Goal: Task Accomplishment & Management: Use online tool/utility

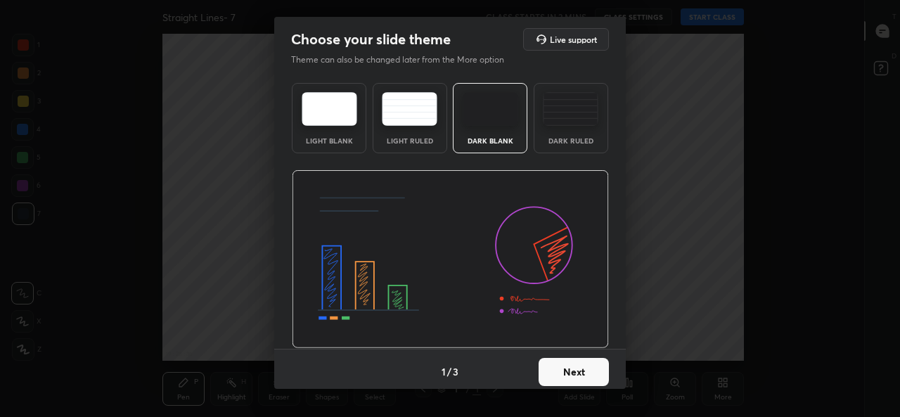
scroll to position [5, 0]
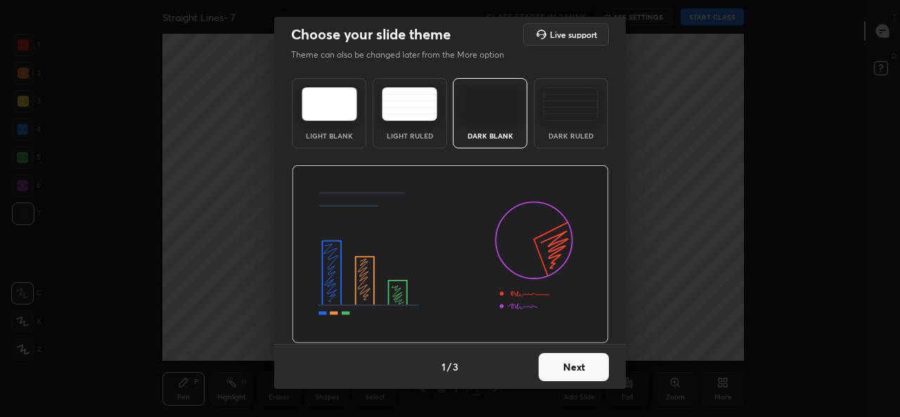
click at [562, 363] on button "Next" at bounding box center [573, 367] width 70 height 28
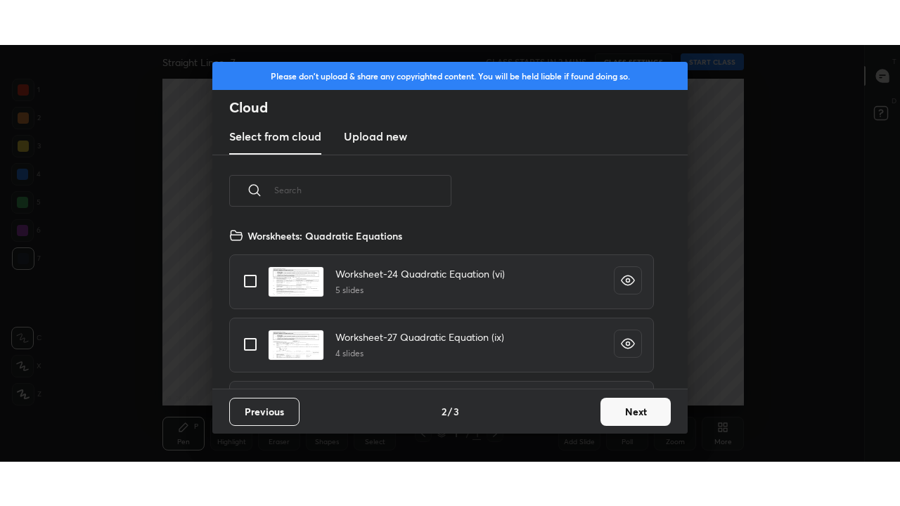
scroll to position [162, 451]
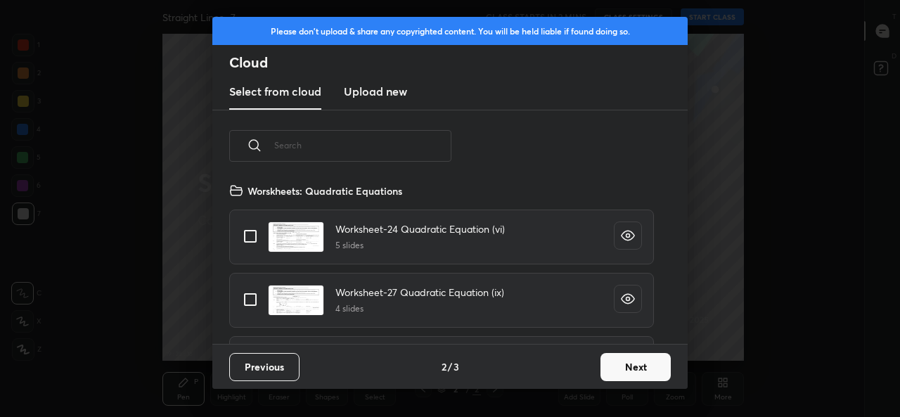
click at [415, 140] on input "text" at bounding box center [362, 145] width 177 height 60
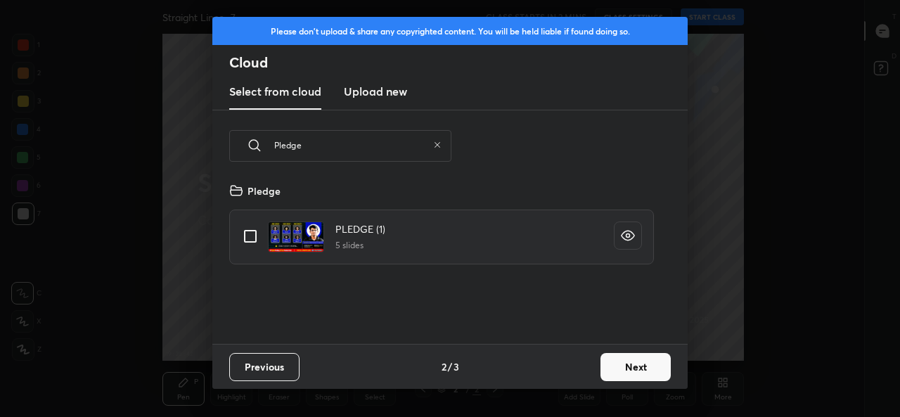
type input "Pledge"
click at [248, 236] on input "grid" at bounding box center [251, 236] width 30 height 30
checkbox input "true"
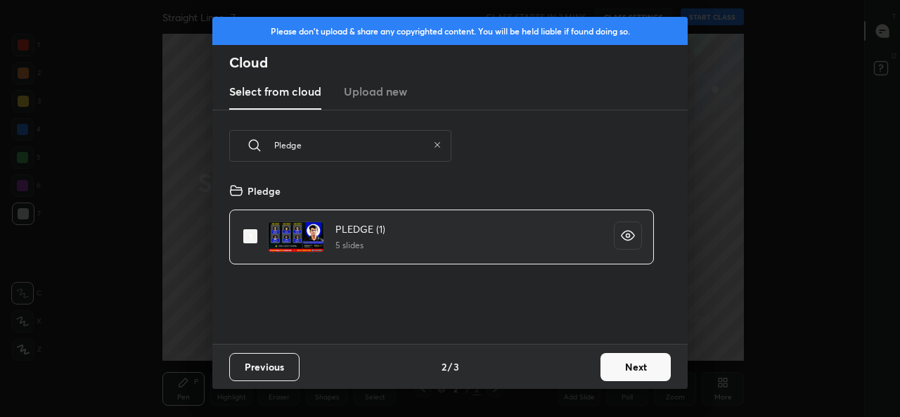
click at [626, 370] on button "Next" at bounding box center [635, 367] width 70 height 28
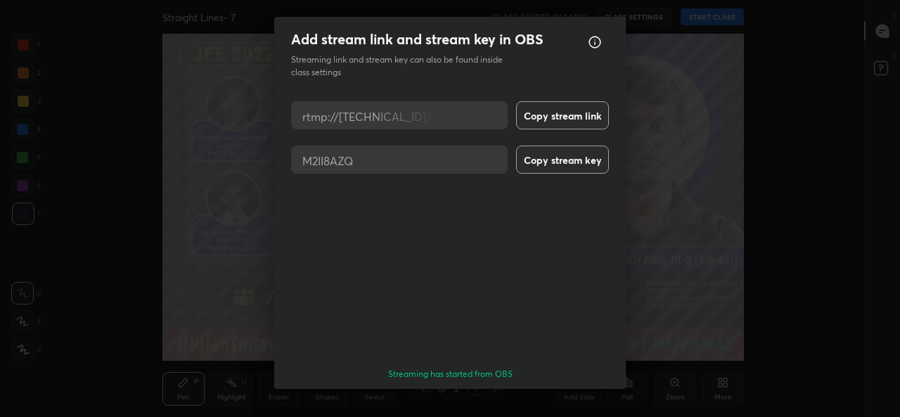
click at [592, 400] on button "Done" at bounding box center [573, 414] width 70 height 28
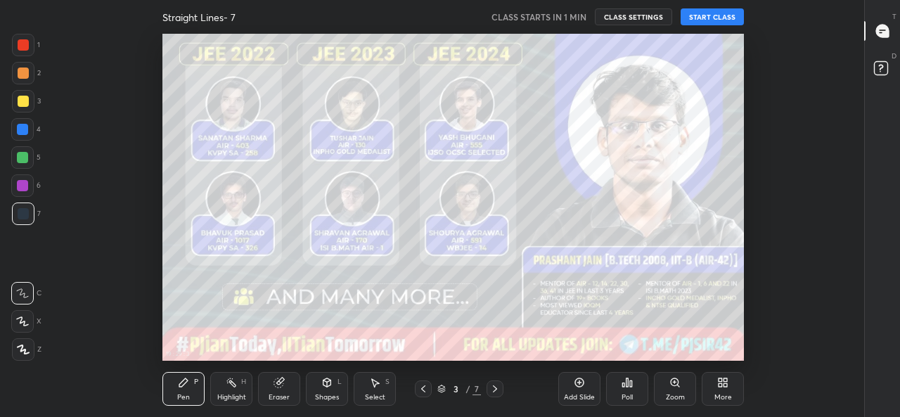
click at [728, 14] on button "START CLASS" at bounding box center [711, 16] width 63 height 17
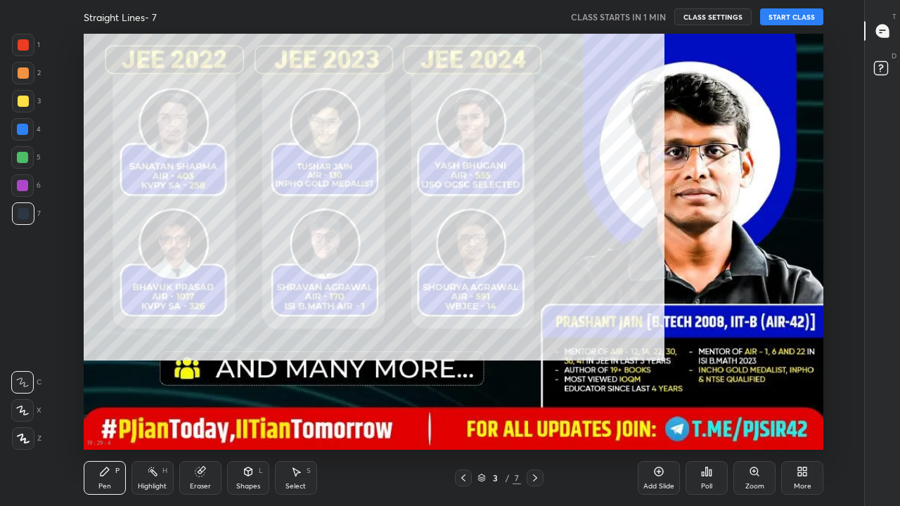
scroll to position [416, 816]
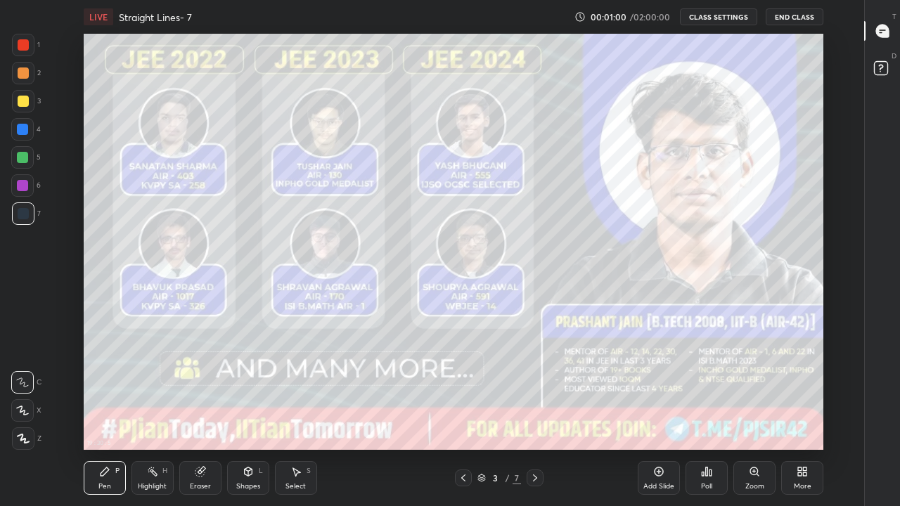
click at [534, 416] on icon at bounding box center [534, 477] width 11 height 11
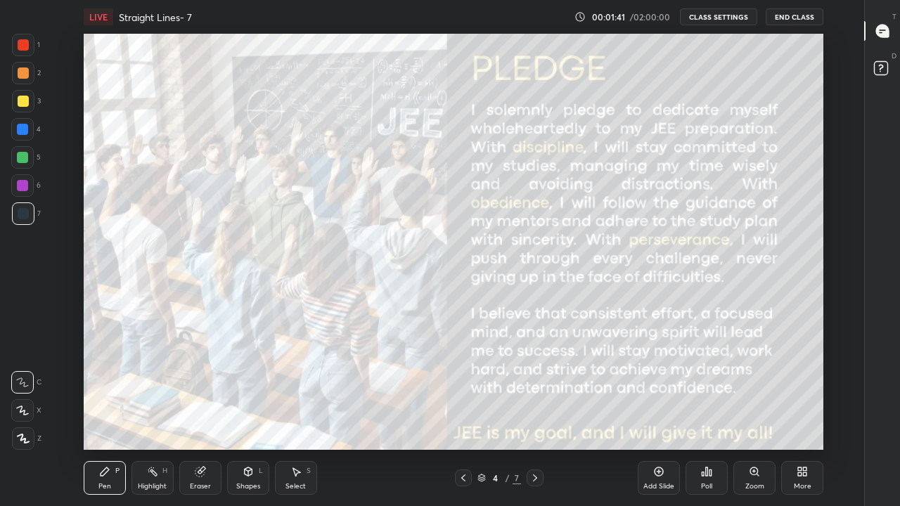
click at [23, 411] on icon at bounding box center [22, 410] width 11 height 8
click at [22, 157] on div at bounding box center [22, 157] width 11 height 11
click at [22, 101] on div at bounding box center [23, 101] width 11 height 11
click at [536, 416] on icon at bounding box center [534, 477] width 11 height 11
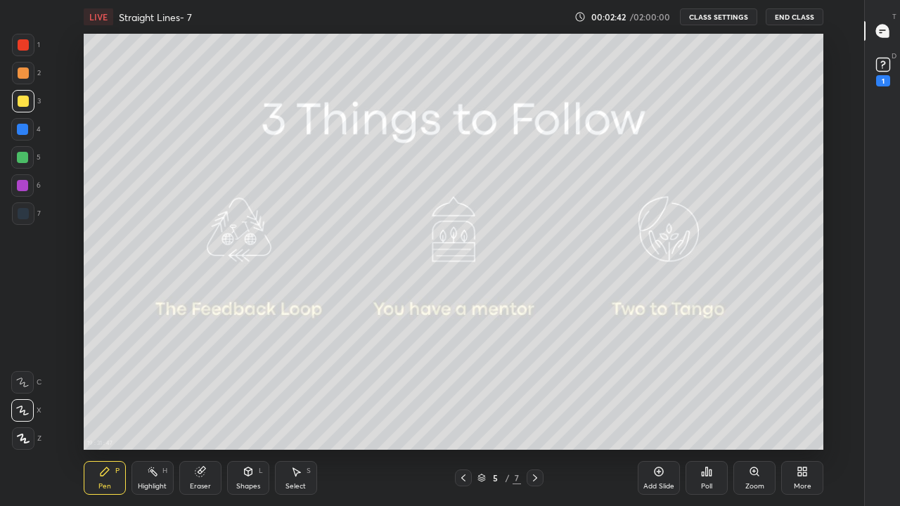
click at [535, 416] on icon at bounding box center [534, 477] width 11 height 11
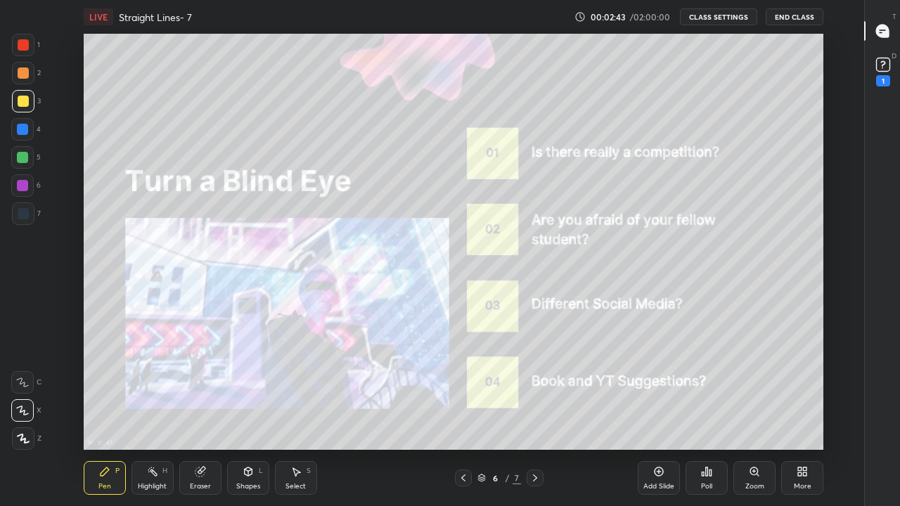
click at [534, 416] on icon at bounding box center [534, 477] width 11 height 11
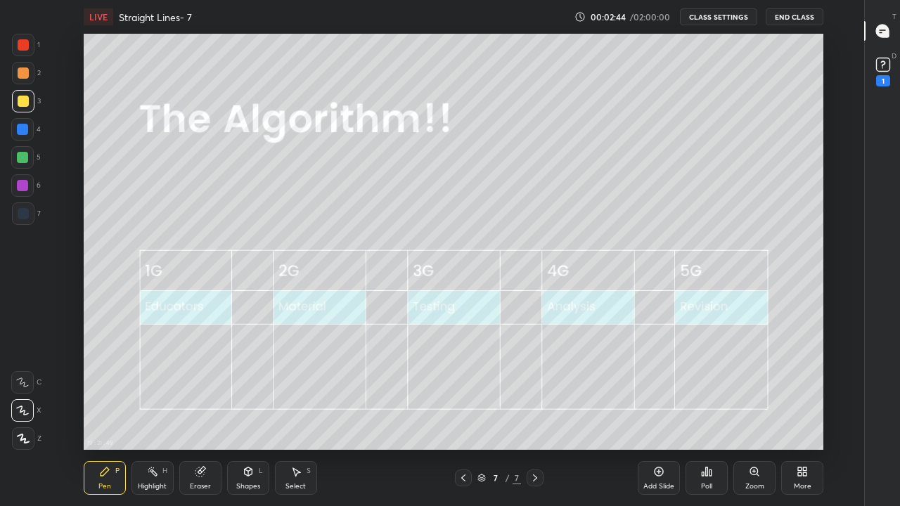
click at [660, 416] on div "Add Slide" at bounding box center [659, 478] width 42 height 34
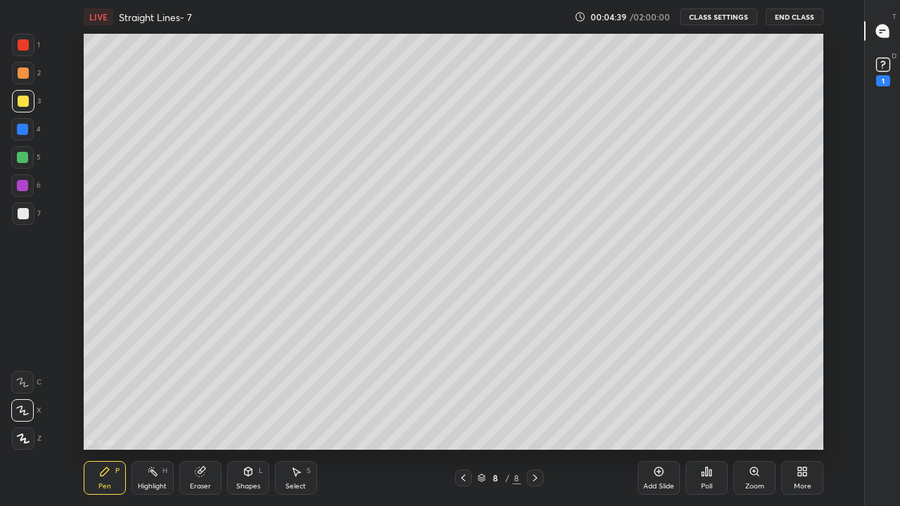
click at [195, 416] on icon at bounding box center [200, 471] width 11 height 11
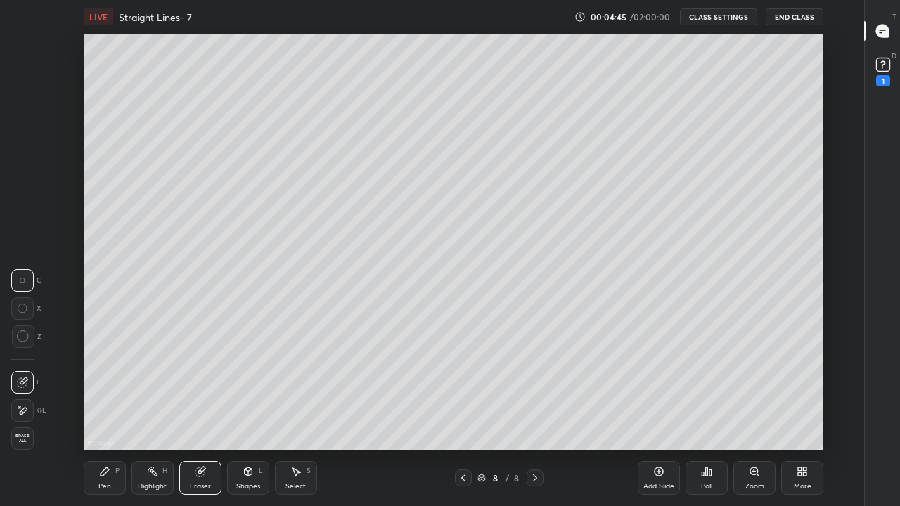
click at [111, 416] on div "Pen P" at bounding box center [105, 478] width 42 height 34
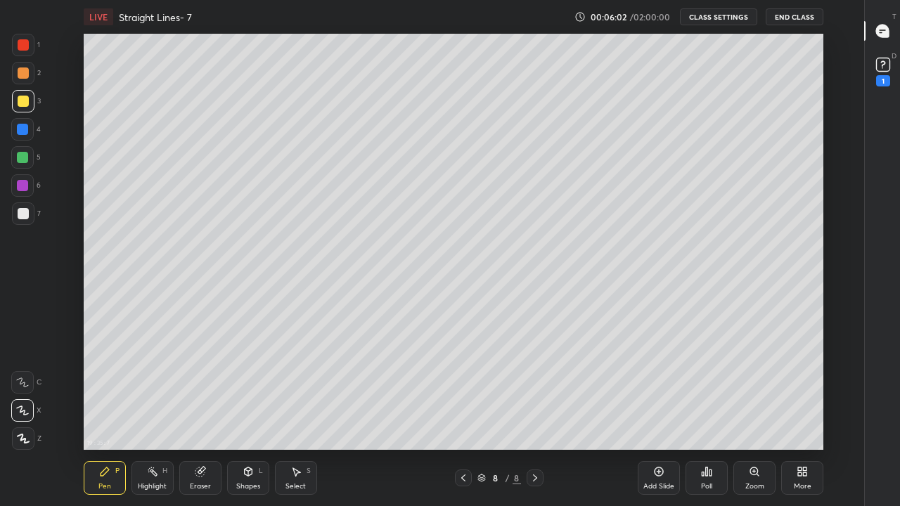
click at [21, 221] on div at bounding box center [23, 213] width 22 height 22
click at [202, 416] on div "Eraser" at bounding box center [200, 478] width 42 height 34
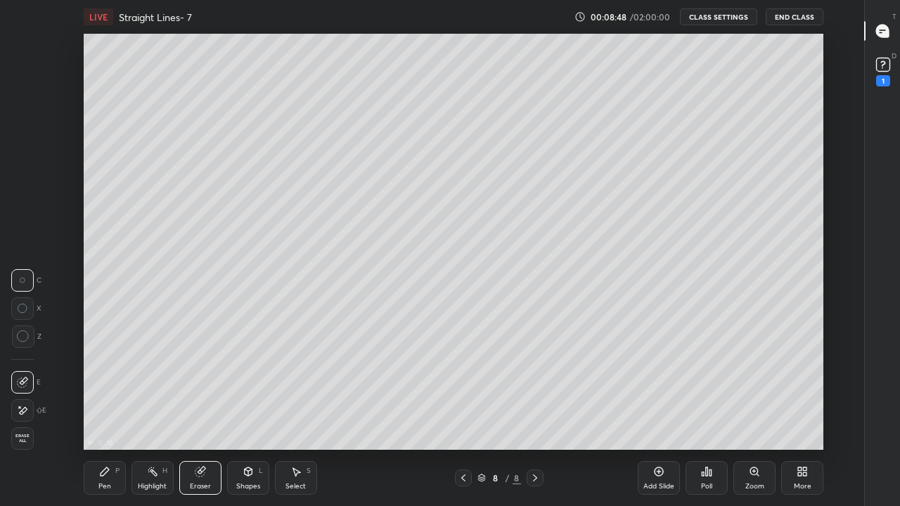
click at [23, 416] on div at bounding box center [22, 410] width 22 height 22
click at [98, 416] on div "Pen" at bounding box center [104, 486] width 13 height 7
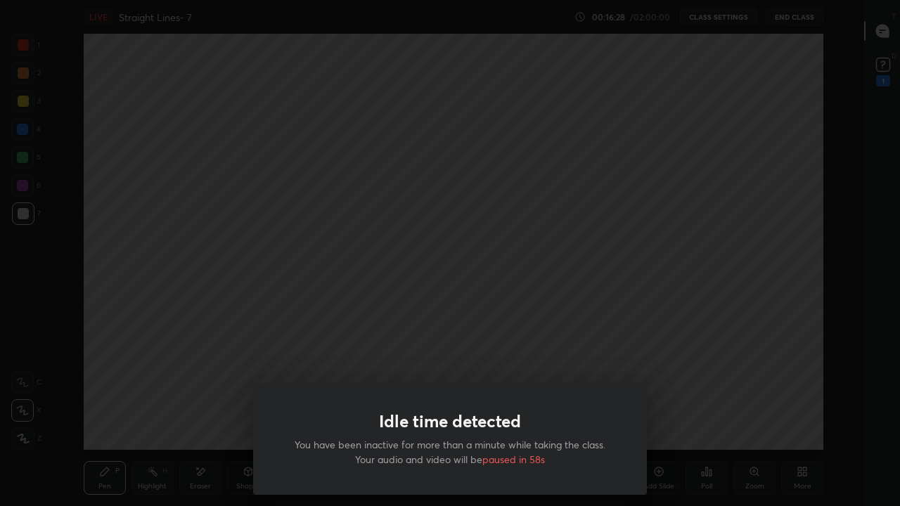
click at [557, 327] on div "Idle time detected You have been inactive for more than a minute while taking t…" at bounding box center [450, 253] width 900 height 506
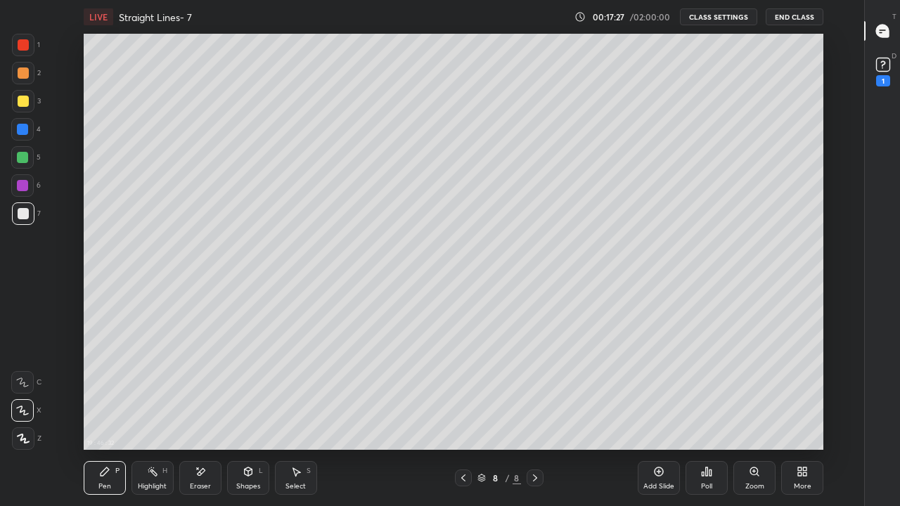
click at [654, 416] on div "Add Slide" at bounding box center [659, 478] width 42 height 34
click at [470, 416] on div at bounding box center [463, 478] width 17 height 17
click at [536, 416] on icon at bounding box center [534, 477] width 11 height 11
click at [22, 103] on div at bounding box center [23, 101] width 11 height 11
click at [199, 416] on icon at bounding box center [201, 471] width 8 height 7
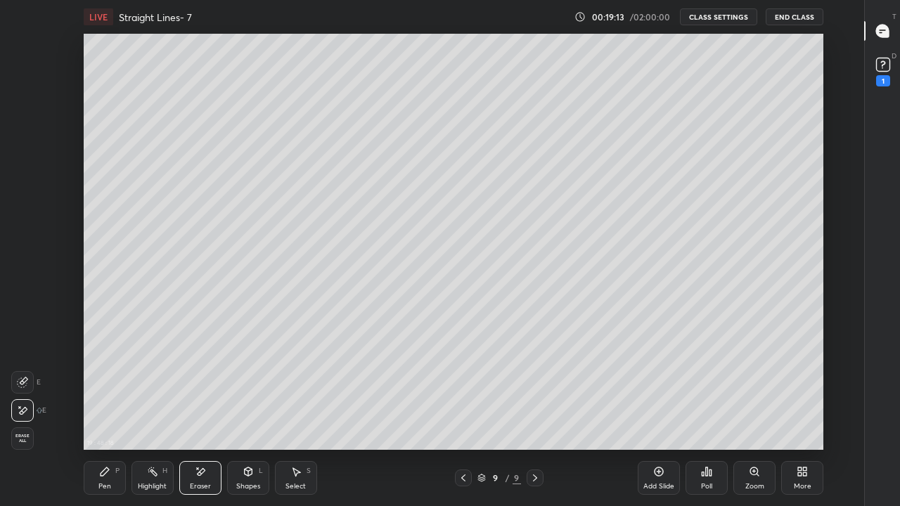
click at [108, 416] on icon at bounding box center [104, 471] width 11 height 11
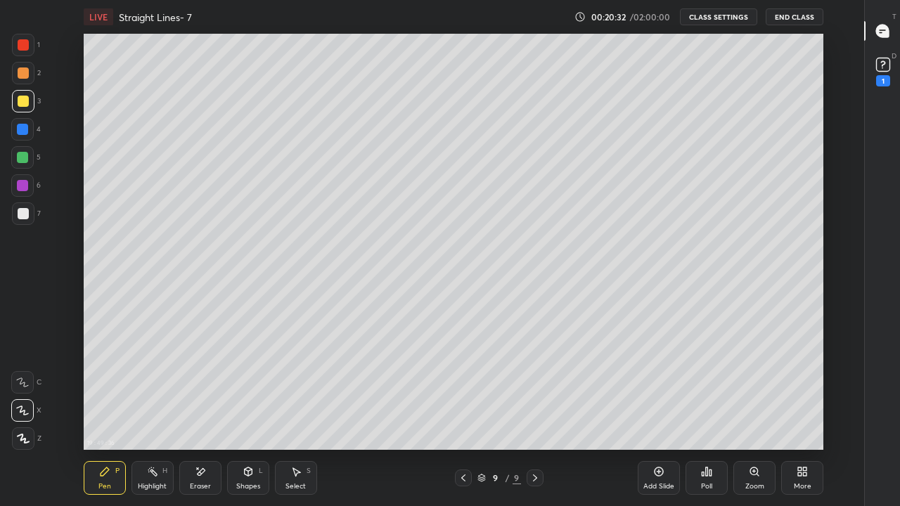
click at [25, 211] on div at bounding box center [23, 213] width 11 height 11
click at [658, 416] on icon at bounding box center [658, 471] width 9 height 9
click at [463, 416] on icon at bounding box center [462, 477] width 11 height 11
click at [534, 416] on icon at bounding box center [535, 478] width 4 height 7
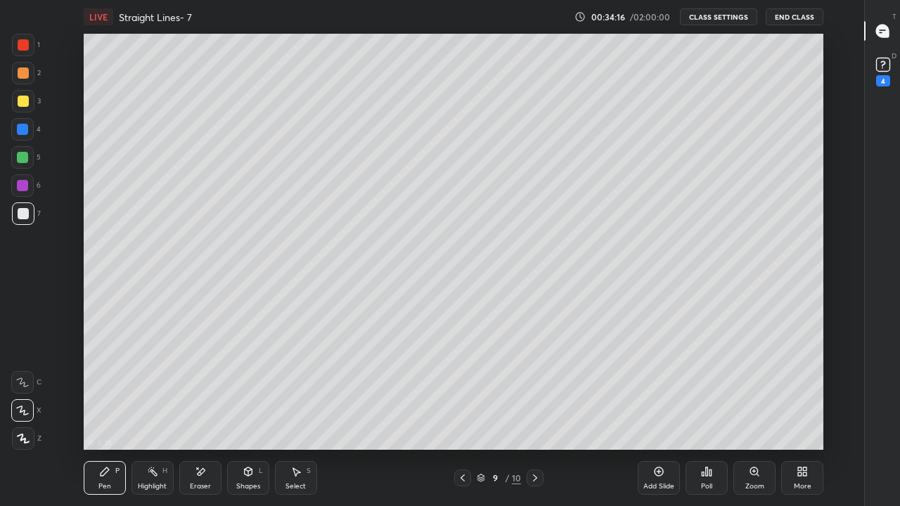
click at [534, 416] on icon at bounding box center [534, 477] width 11 height 11
click at [536, 416] on icon at bounding box center [534, 477] width 11 height 11
click at [651, 416] on div "Add Slide" at bounding box center [659, 478] width 42 height 34
click at [22, 105] on div at bounding box center [23, 101] width 11 height 11
click at [463, 416] on icon at bounding box center [463, 477] width 11 height 11
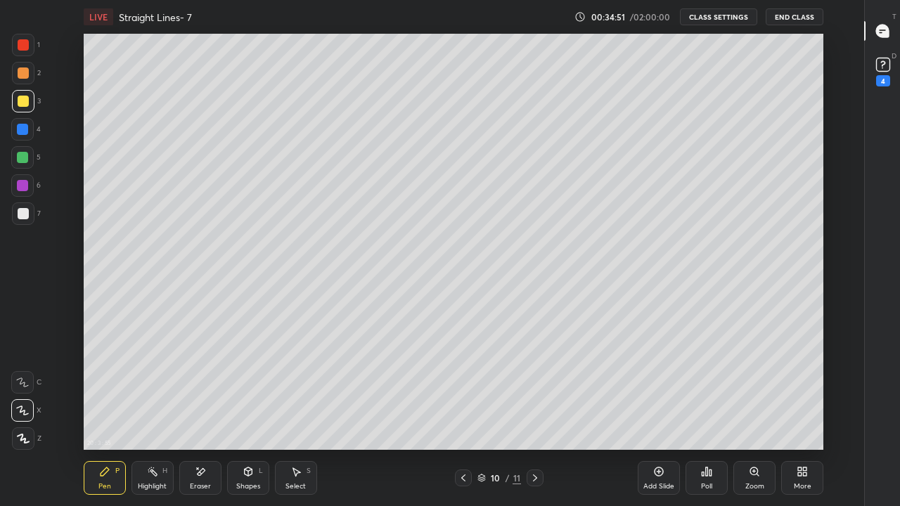
click at [464, 416] on icon at bounding box center [463, 478] width 4 height 7
click at [463, 416] on icon at bounding box center [463, 477] width 11 height 11
click at [529, 416] on div at bounding box center [535, 478] width 17 height 17
click at [536, 416] on icon at bounding box center [535, 478] width 4 height 7
click at [535, 416] on icon at bounding box center [534, 477] width 11 height 11
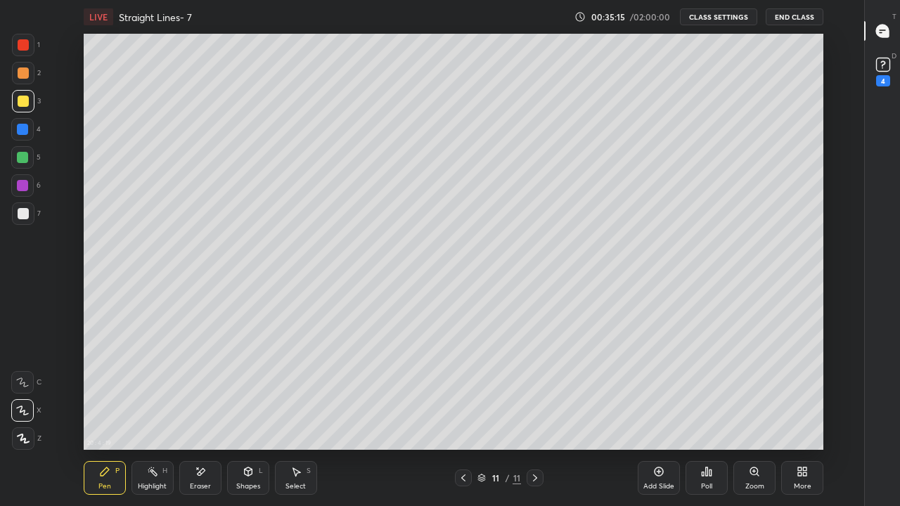
click at [205, 416] on icon at bounding box center [200, 472] width 11 height 12
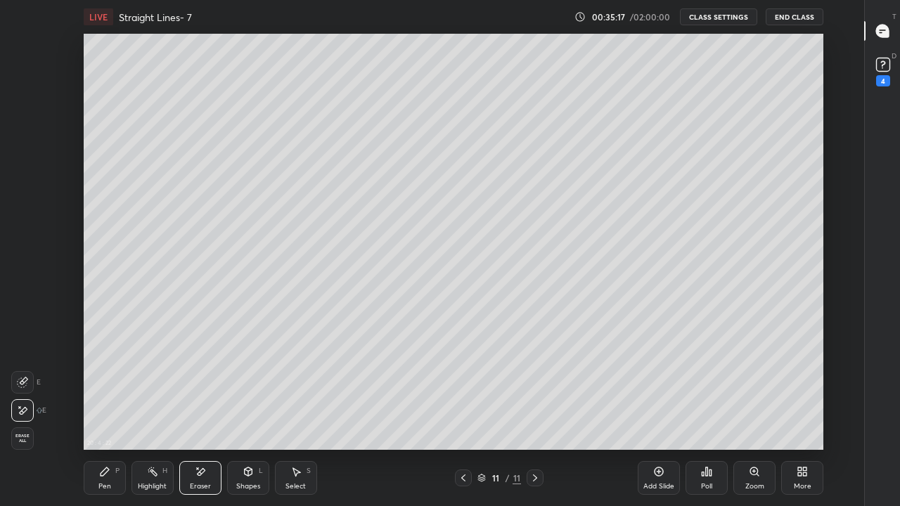
click at [99, 416] on icon at bounding box center [104, 471] width 11 height 11
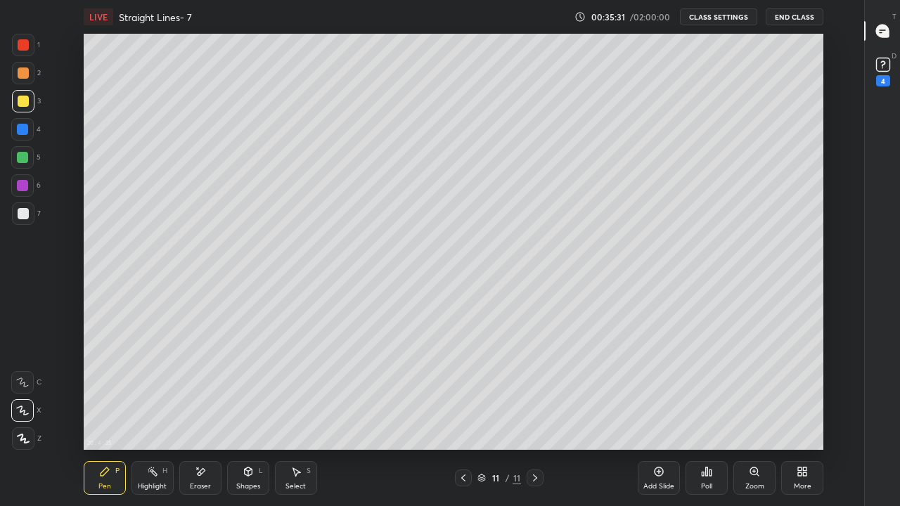
click at [18, 209] on div at bounding box center [23, 213] width 11 height 11
click at [662, 416] on icon at bounding box center [658, 471] width 9 height 9
click at [18, 162] on div at bounding box center [22, 157] width 11 height 11
click at [654, 416] on icon at bounding box center [658, 471] width 11 height 11
click at [207, 416] on div "Eraser" at bounding box center [200, 478] width 42 height 34
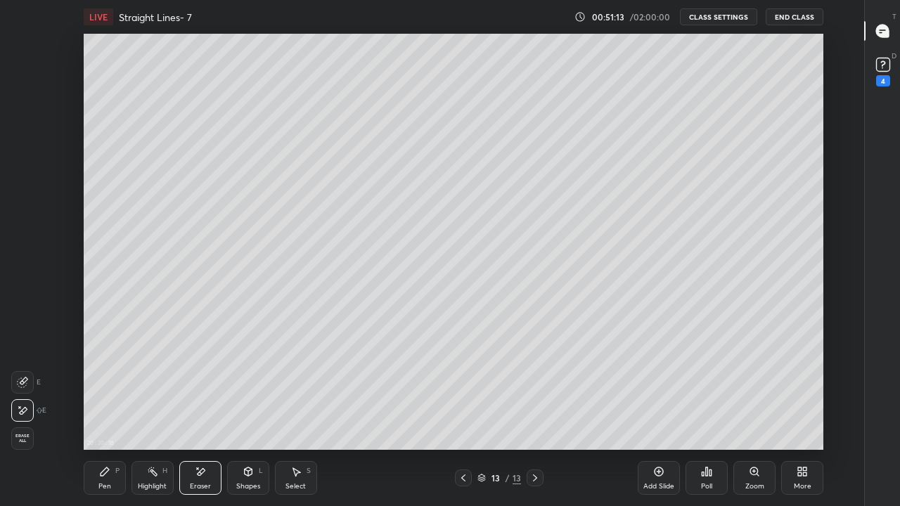
click at [112, 416] on div "Pen P" at bounding box center [105, 478] width 42 height 34
click at [250, 416] on div "Shapes" at bounding box center [248, 486] width 24 height 7
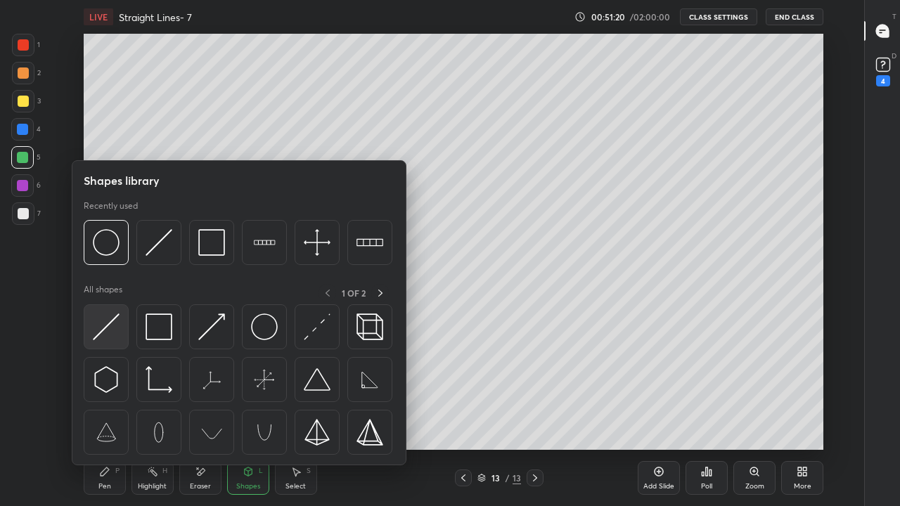
click at [112, 336] on img at bounding box center [106, 327] width 27 height 27
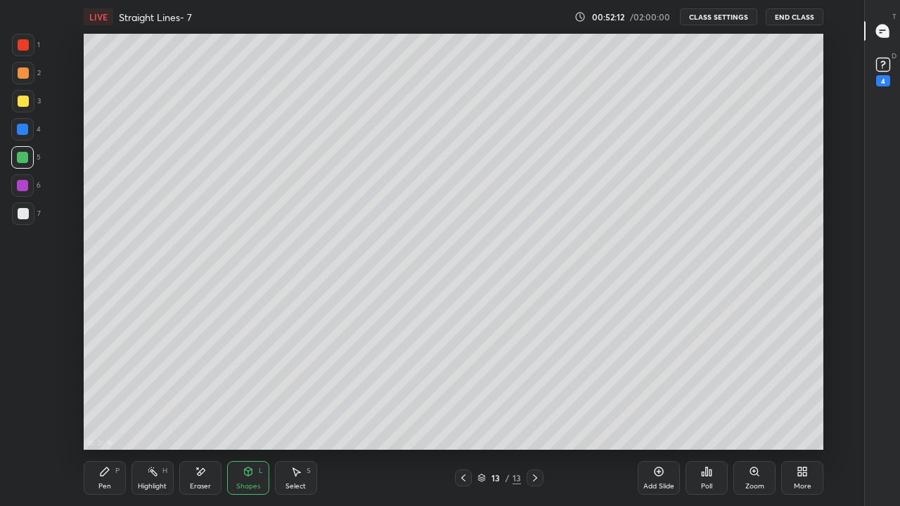
click at [103, 416] on div "Pen" at bounding box center [104, 486] width 13 height 7
click at [195, 416] on icon at bounding box center [200, 472] width 11 height 12
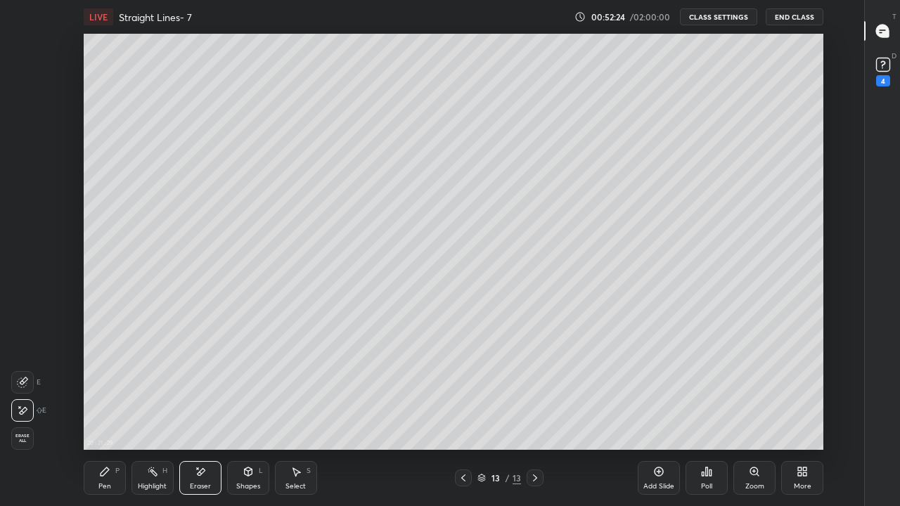
click at [93, 416] on div "Pen P" at bounding box center [105, 478] width 42 height 34
click at [24, 101] on div at bounding box center [23, 101] width 11 height 11
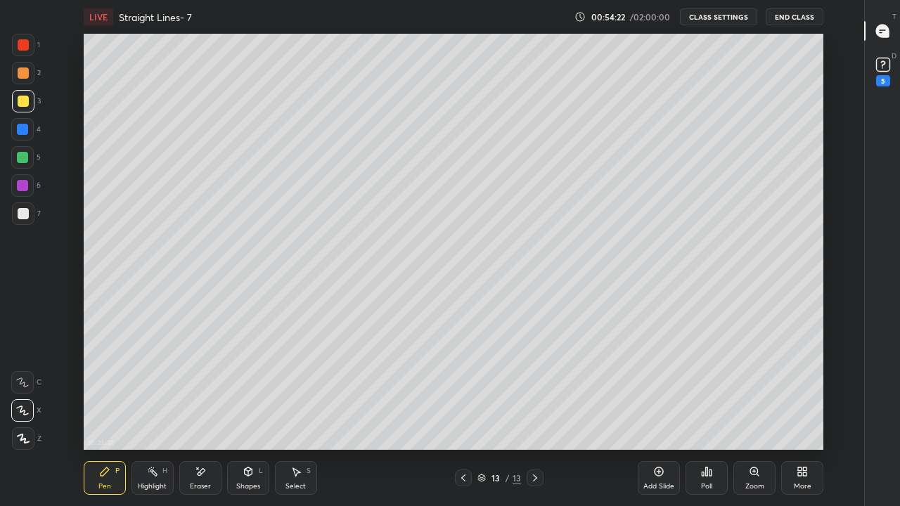
click at [463, 416] on icon at bounding box center [463, 477] width 11 height 11
click at [534, 416] on icon at bounding box center [534, 477] width 11 height 11
click at [825, 68] on div "20 : 23 : 48 Setting up your live class" at bounding box center [453, 242] width 817 height 416
click at [463, 416] on icon at bounding box center [463, 477] width 11 height 11
click at [461, 416] on icon at bounding box center [463, 477] width 11 height 11
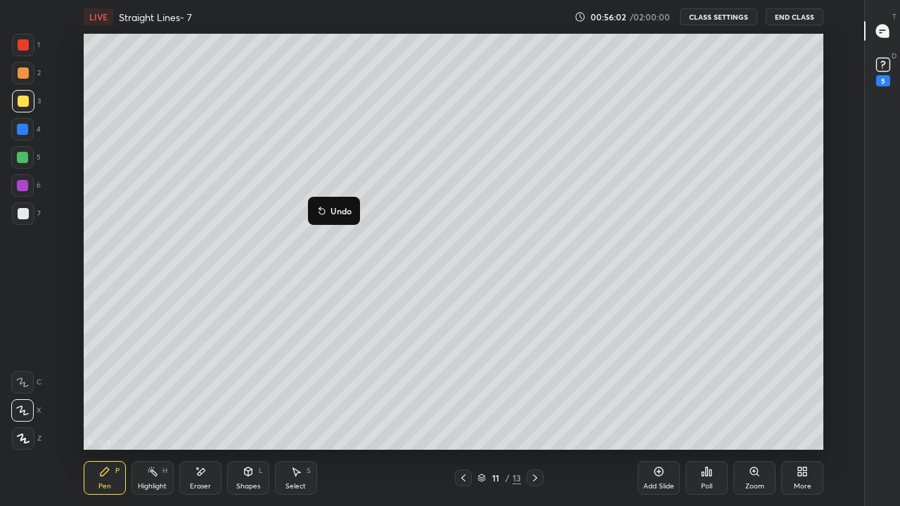
click at [543, 416] on div at bounding box center [535, 478] width 17 height 17
click at [536, 416] on icon at bounding box center [534, 477] width 11 height 11
click at [461, 416] on icon at bounding box center [463, 477] width 11 height 11
click at [534, 416] on icon at bounding box center [534, 477] width 11 height 11
click at [653, 416] on icon at bounding box center [658, 471] width 11 height 11
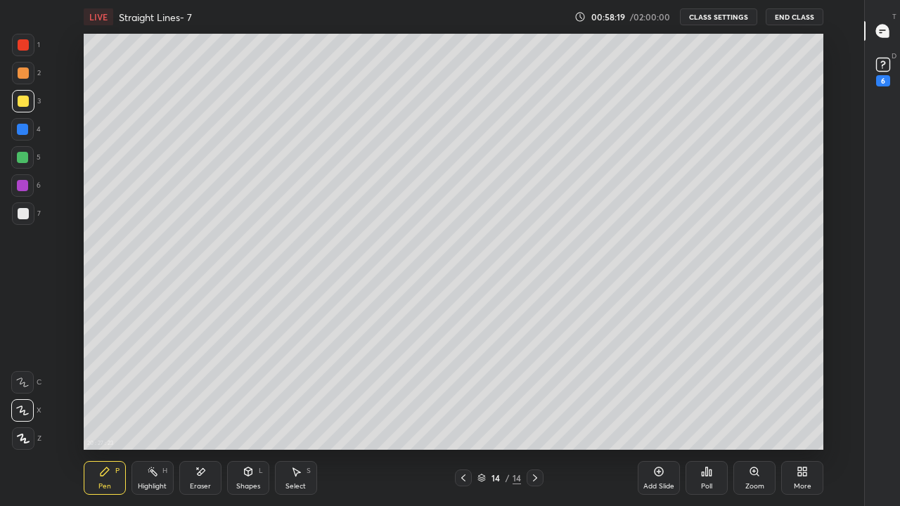
click at [23, 216] on div at bounding box center [23, 213] width 11 height 11
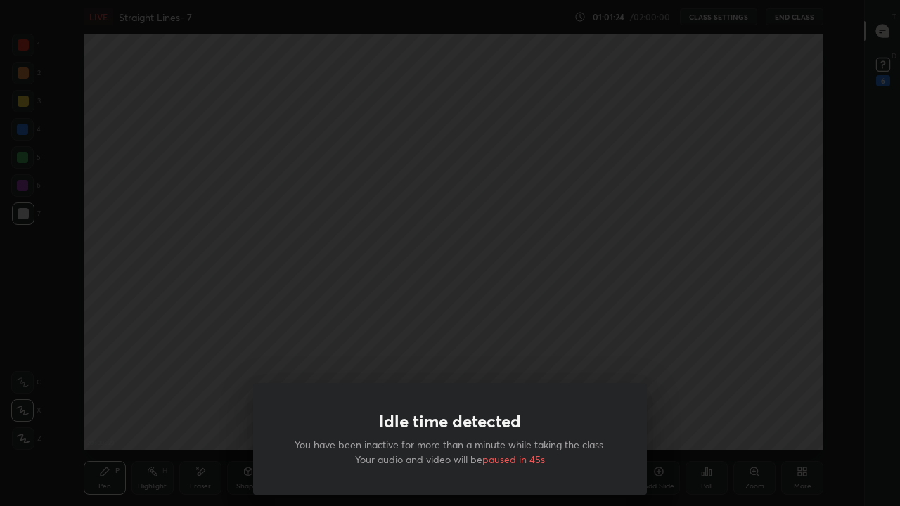
click at [689, 396] on div "Idle time detected You have been inactive for more than a minute while taking t…" at bounding box center [450, 253] width 900 height 506
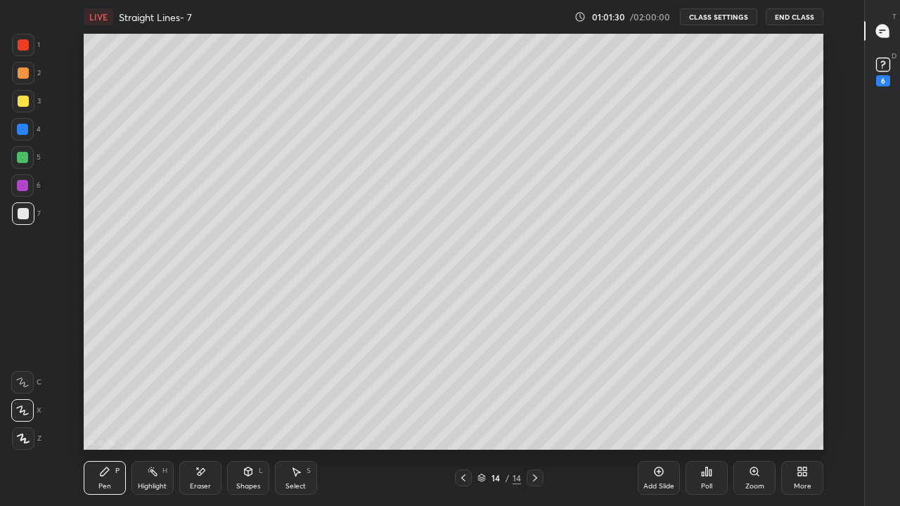
click at [21, 104] on div at bounding box center [23, 101] width 11 height 11
click at [659, 416] on icon at bounding box center [659, 472] width 4 height 4
click at [24, 212] on div at bounding box center [23, 213] width 11 height 11
click at [18, 101] on div at bounding box center [23, 101] width 11 height 11
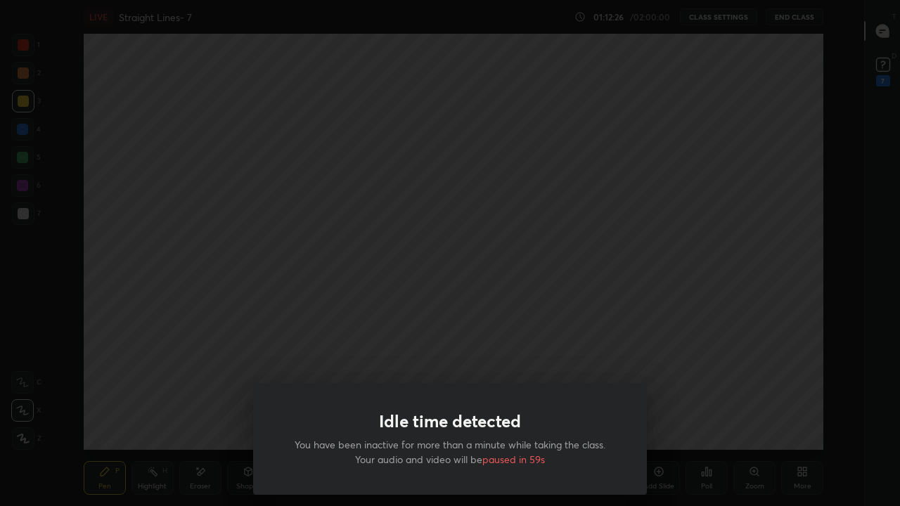
click at [442, 352] on div "Idle time detected You have been inactive for more than a minute while taking t…" at bounding box center [450, 253] width 900 height 506
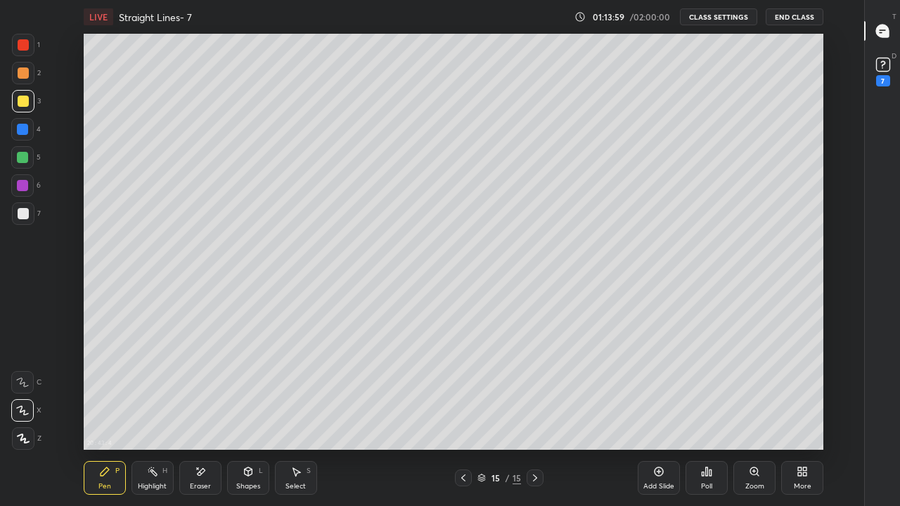
click at [657, 416] on icon at bounding box center [658, 471] width 11 height 11
click at [22, 214] on div at bounding box center [23, 213] width 11 height 11
click at [27, 105] on div at bounding box center [23, 101] width 11 height 11
click at [17, 217] on div at bounding box center [23, 213] width 22 height 22
click at [666, 416] on div "Add Slide" at bounding box center [659, 478] width 42 height 34
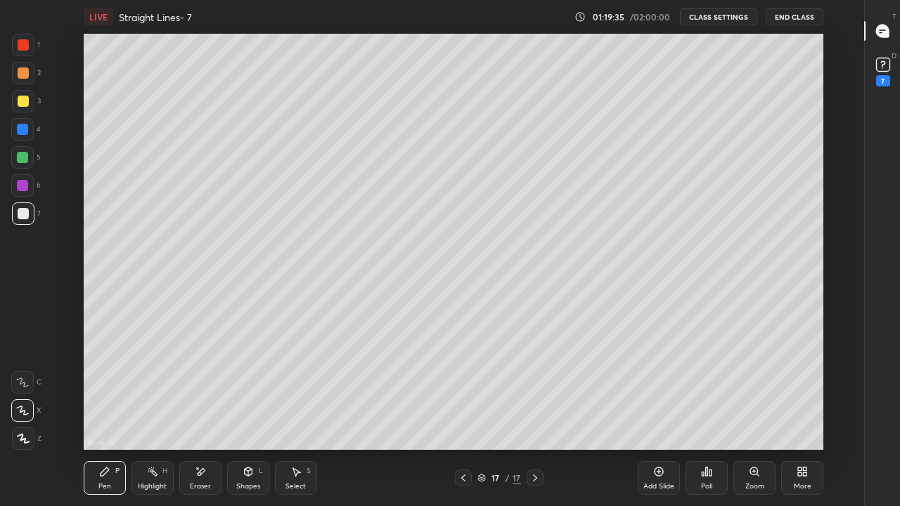
click at [22, 103] on div at bounding box center [23, 101] width 11 height 11
click at [22, 130] on div at bounding box center [22, 129] width 11 height 11
click at [15, 71] on div at bounding box center [23, 73] width 22 height 22
click at [460, 416] on icon at bounding box center [463, 477] width 11 height 11
click at [534, 416] on div at bounding box center [535, 478] width 17 height 17
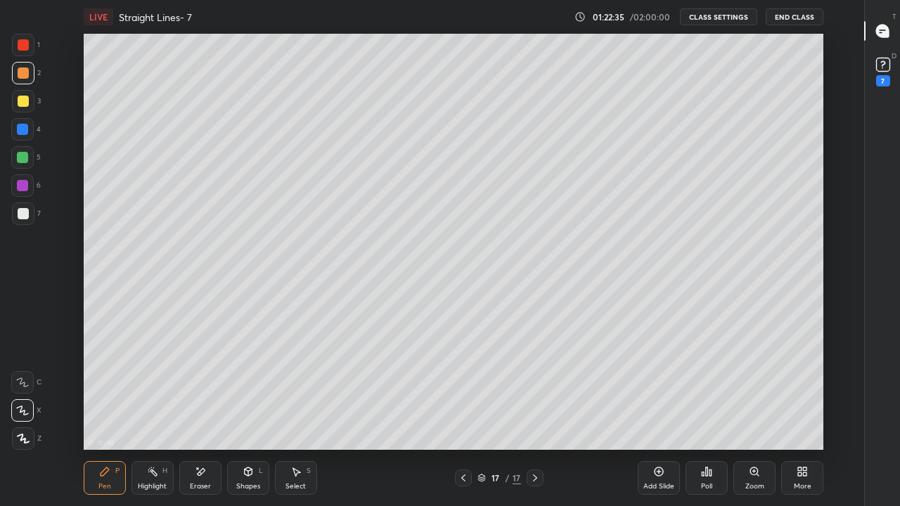
click at [208, 416] on div "Eraser" at bounding box center [200, 478] width 42 height 34
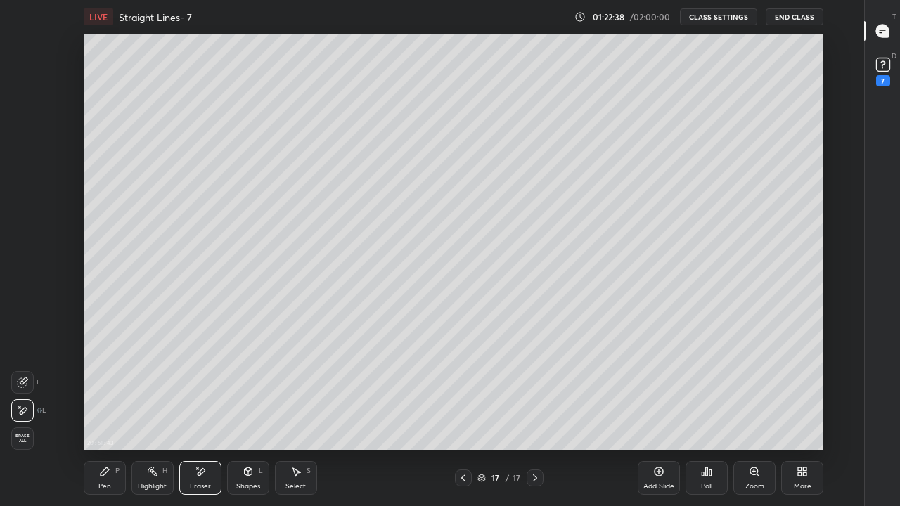
click at [103, 416] on div "Pen" at bounding box center [104, 486] width 13 height 7
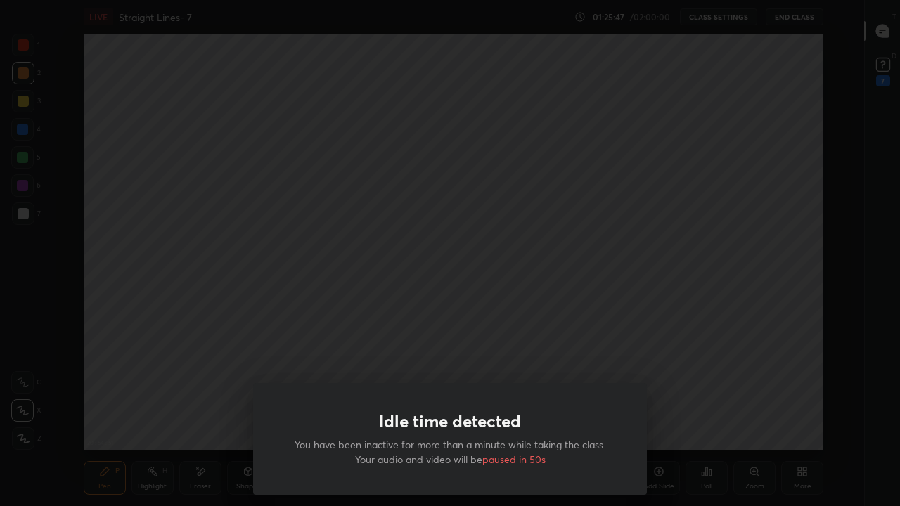
click at [613, 361] on div "Idle time detected You have been inactive for more than a minute while taking t…" at bounding box center [450, 253] width 900 height 506
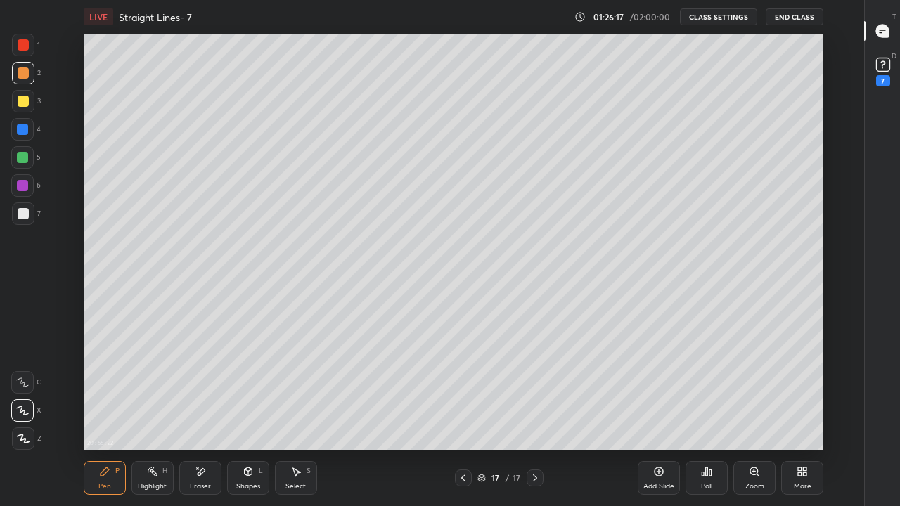
click at [658, 416] on icon at bounding box center [658, 471] width 11 height 11
click at [27, 217] on div at bounding box center [23, 213] width 11 height 11
click at [461, 416] on icon at bounding box center [463, 477] width 11 height 11
click at [536, 416] on icon at bounding box center [535, 478] width 4 height 7
click at [461, 416] on icon at bounding box center [463, 477] width 11 height 11
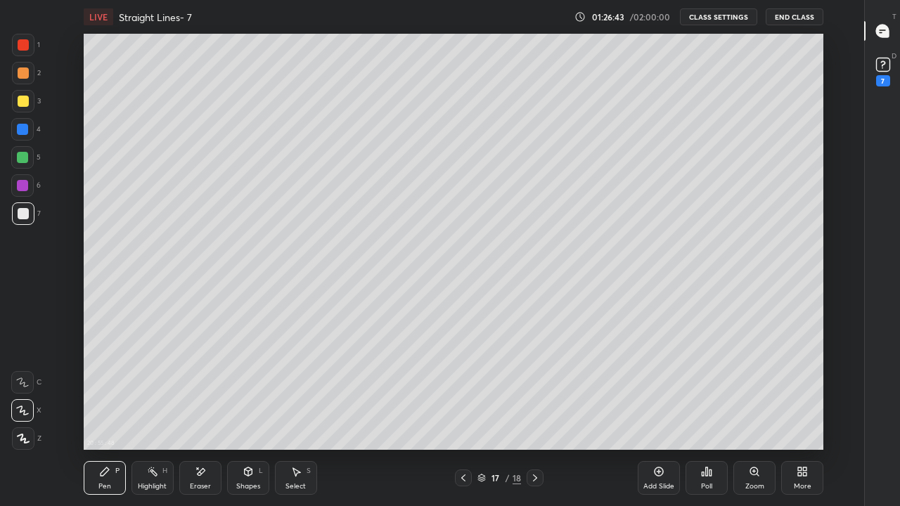
click at [534, 416] on icon at bounding box center [535, 478] width 4 height 7
click at [28, 105] on div at bounding box center [23, 101] width 22 height 22
click at [201, 416] on div "Eraser" at bounding box center [200, 486] width 21 height 7
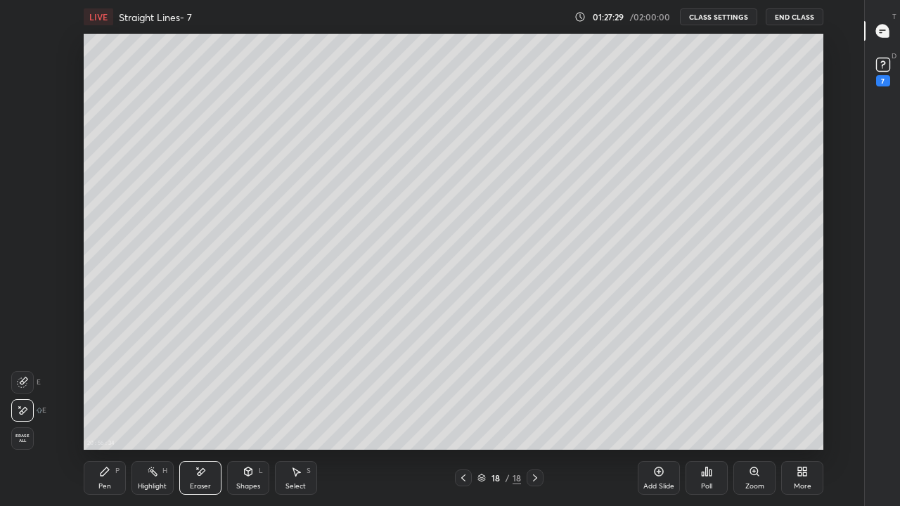
click at [115, 416] on div "Pen P" at bounding box center [105, 478] width 42 height 34
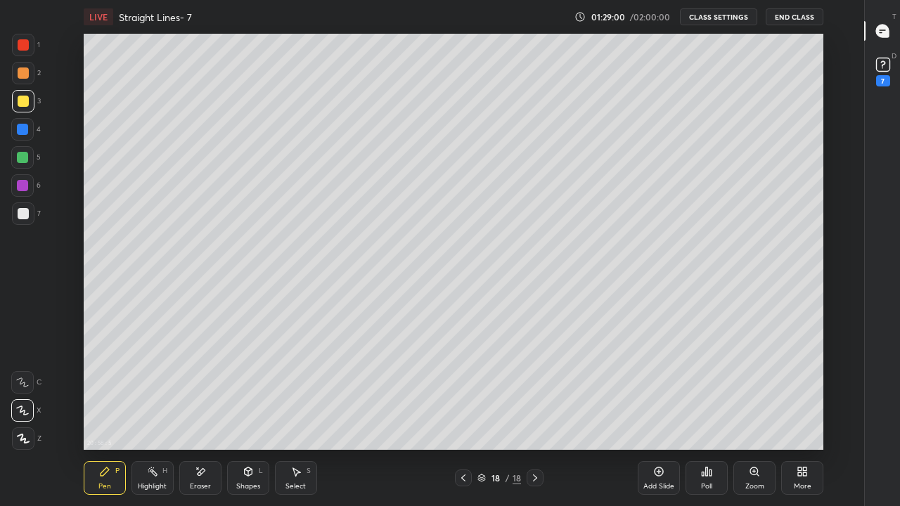
click at [197, 416] on div "Eraser" at bounding box center [200, 486] width 21 height 7
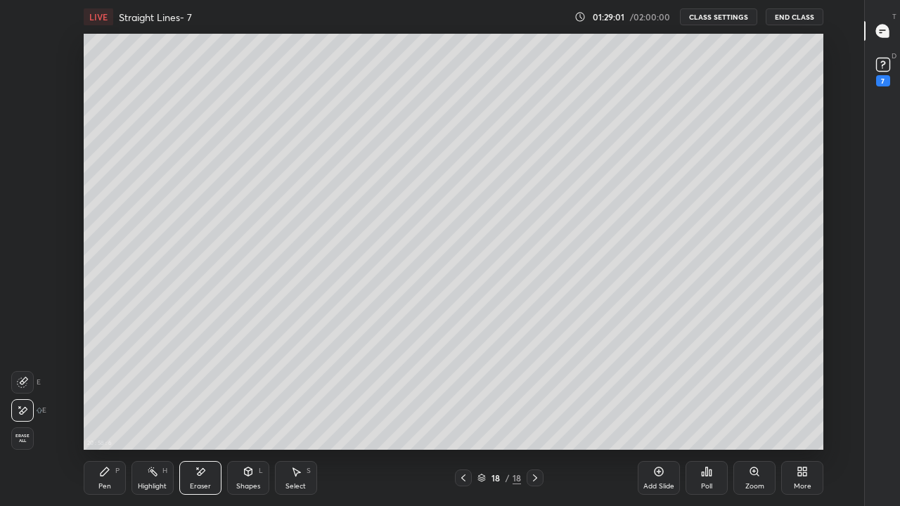
click at [108, 416] on div "Pen" at bounding box center [104, 486] width 13 height 7
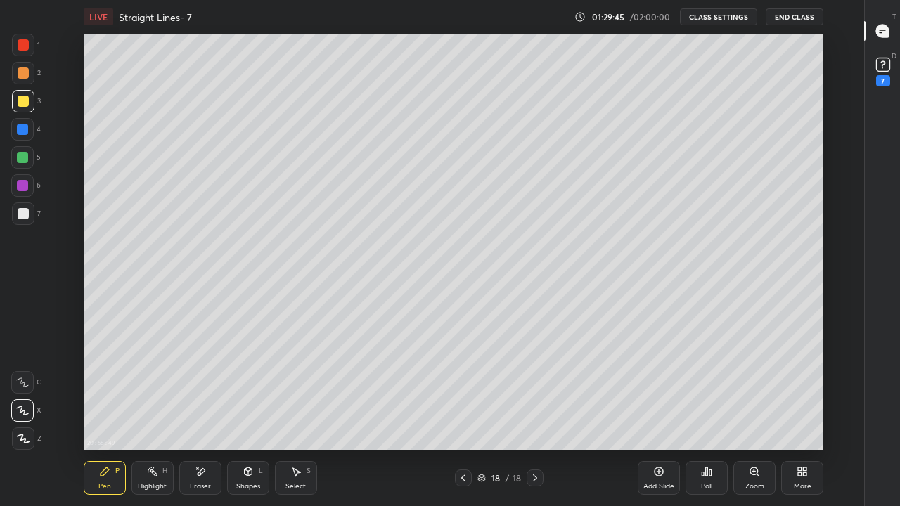
click at [463, 416] on icon at bounding box center [463, 477] width 11 height 11
click at [826, 278] on div "20 : 59 : 53 Setting up your live class" at bounding box center [453, 242] width 817 height 416
click at [534, 416] on icon at bounding box center [534, 477] width 11 height 11
click at [667, 416] on div "Add Slide" at bounding box center [659, 478] width 42 height 34
click at [25, 223] on div at bounding box center [23, 213] width 22 height 22
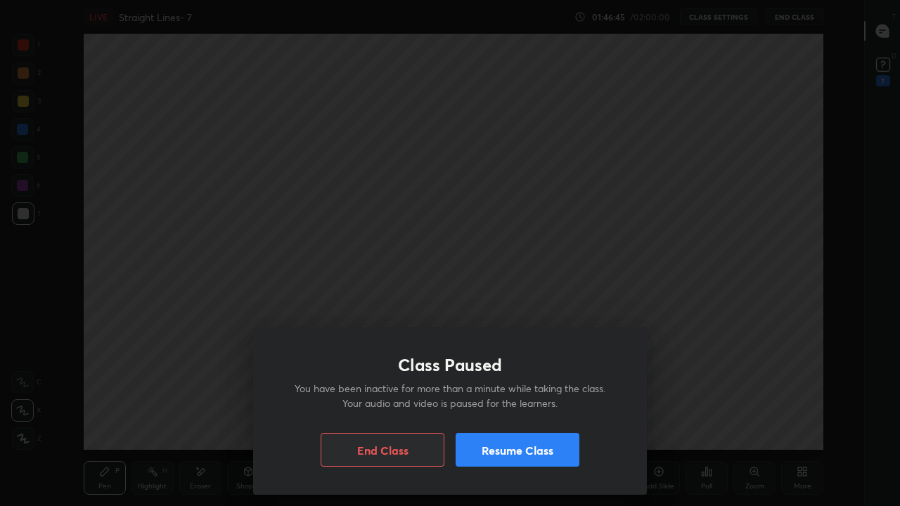
click at [479, 416] on button "Resume Class" at bounding box center [518, 450] width 124 height 34
click at [688, 370] on div "Class Paused You have been inactive for more than a minute while taking the cla…" at bounding box center [450, 253] width 900 height 506
click at [551, 416] on button "Resume Class" at bounding box center [518, 450] width 124 height 34
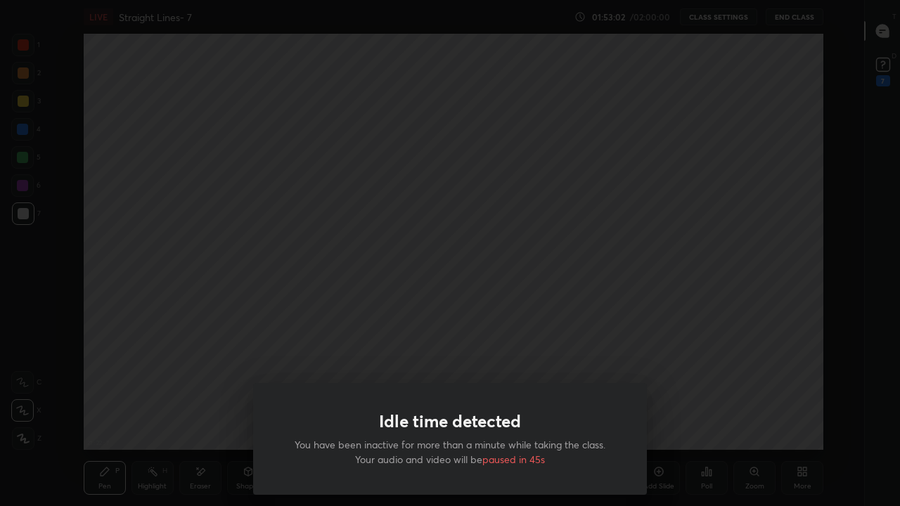
click at [770, 416] on div "Idle time detected You have been inactive for more than a minute while taking t…" at bounding box center [450, 253] width 900 height 506
click at [698, 413] on div "Idle time detected You have been inactive for more than a minute while taking t…" at bounding box center [450, 253] width 900 height 506
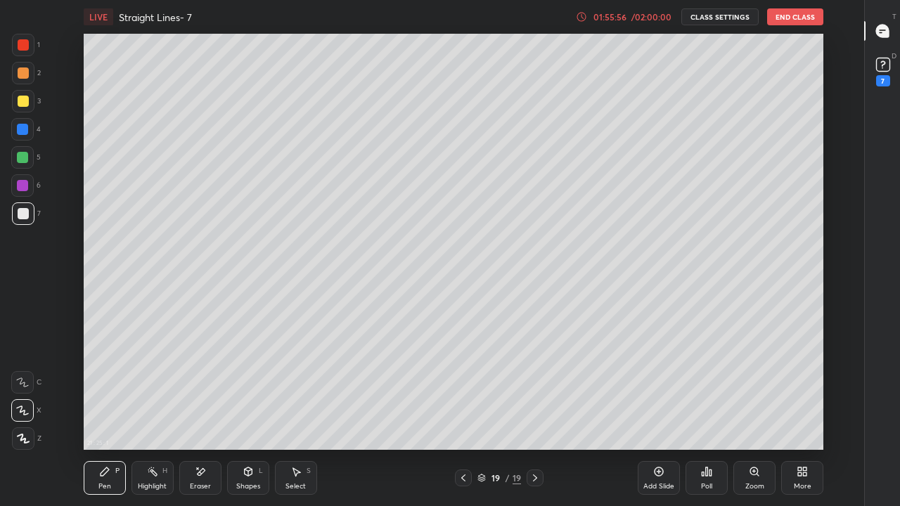
click at [26, 103] on div at bounding box center [23, 101] width 11 height 11
click at [662, 416] on icon at bounding box center [658, 471] width 9 height 9
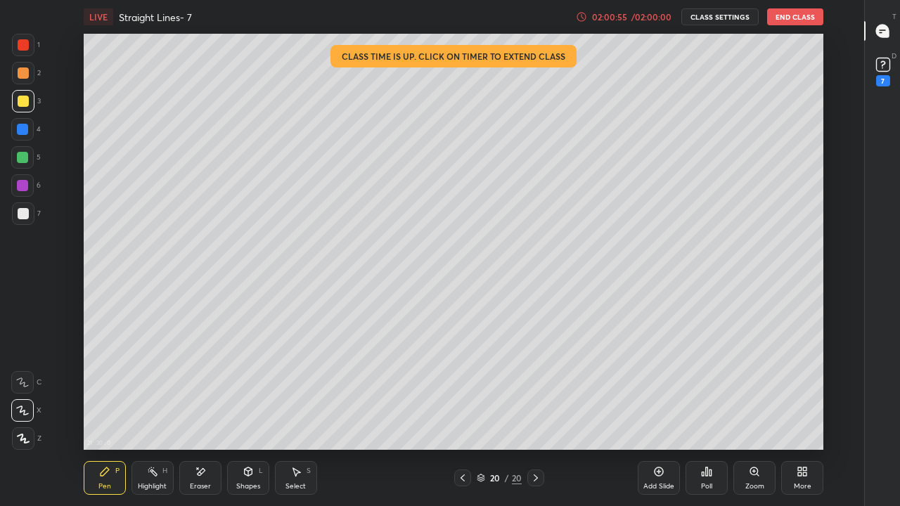
click at [18, 215] on div at bounding box center [23, 213] width 11 height 11
click at [617, 17] on div "02:02:09" at bounding box center [609, 17] width 39 height 8
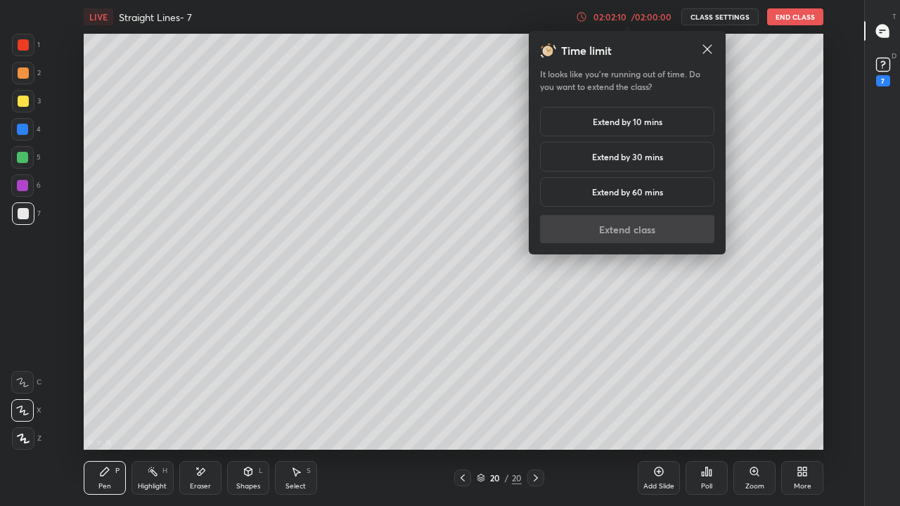
click at [598, 194] on h5 "Extend by 60 mins" at bounding box center [627, 192] width 71 height 13
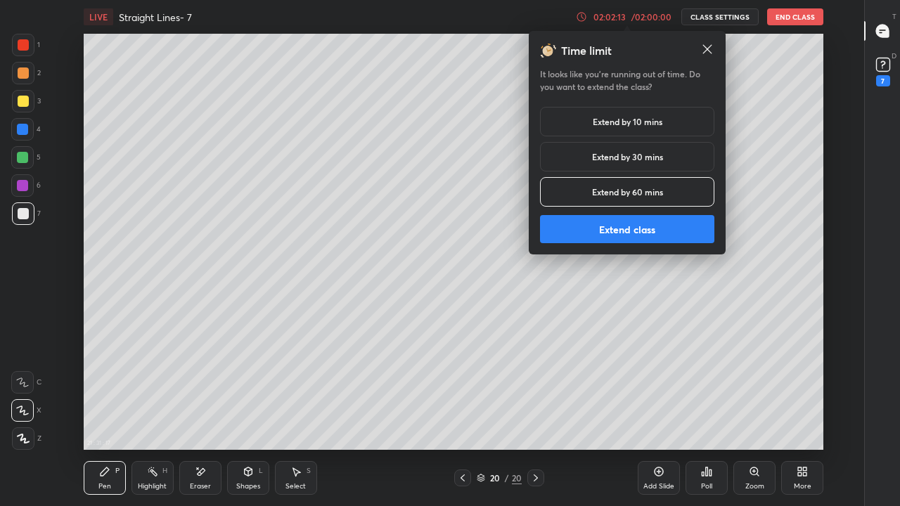
click at [636, 228] on button "Extend class" at bounding box center [627, 229] width 174 height 28
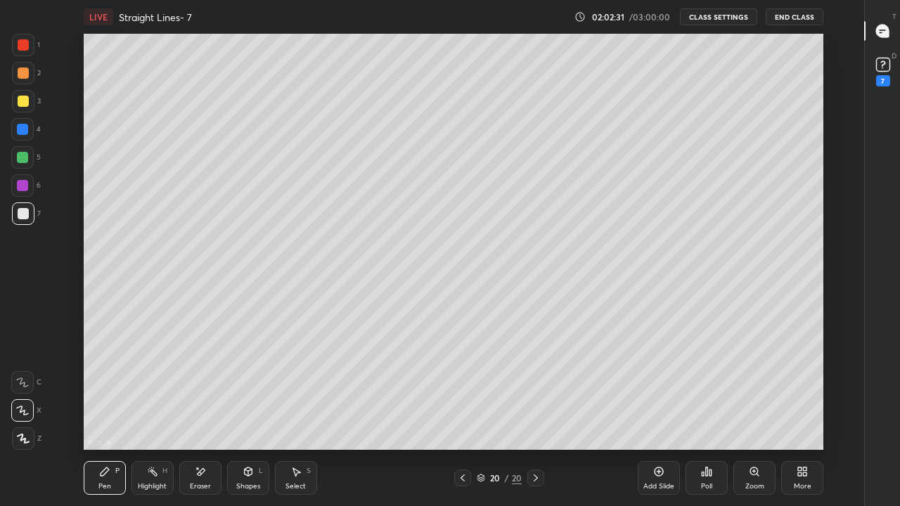
click at [662, 416] on div "Add Slide" at bounding box center [659, 478] width 42 height 34
click at [25, 107] on div at bounding box center [23, 101] width 22 height 22
click at [463, 416] on icon at bounding box center [463, 477] width 11 height 11
click at [646, 416] on div "Add Slide" at bounding box center [659, 478] width 42 height 34
click at [536, 416] on icon at bounding box center [534, 477] width 11 height 11
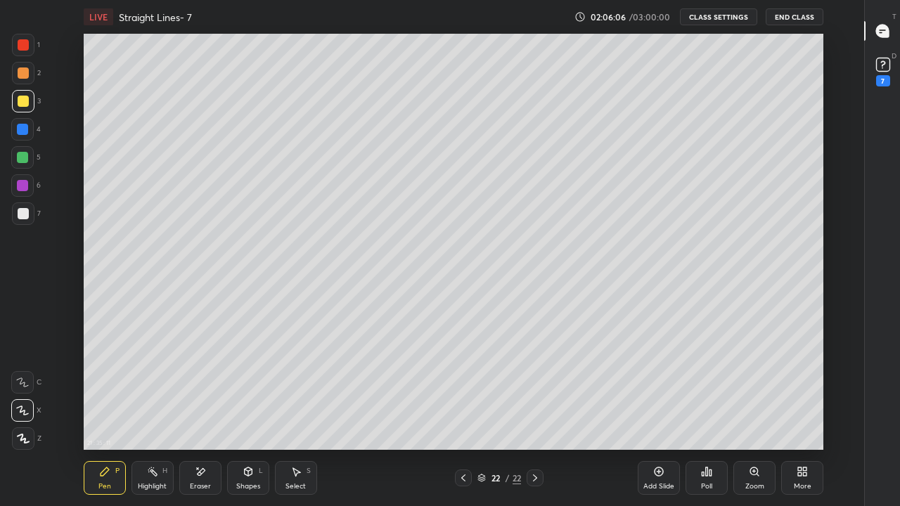
click at [199, 416] on div "Eraser" at bounding box center [200, 478] width 42 height 34
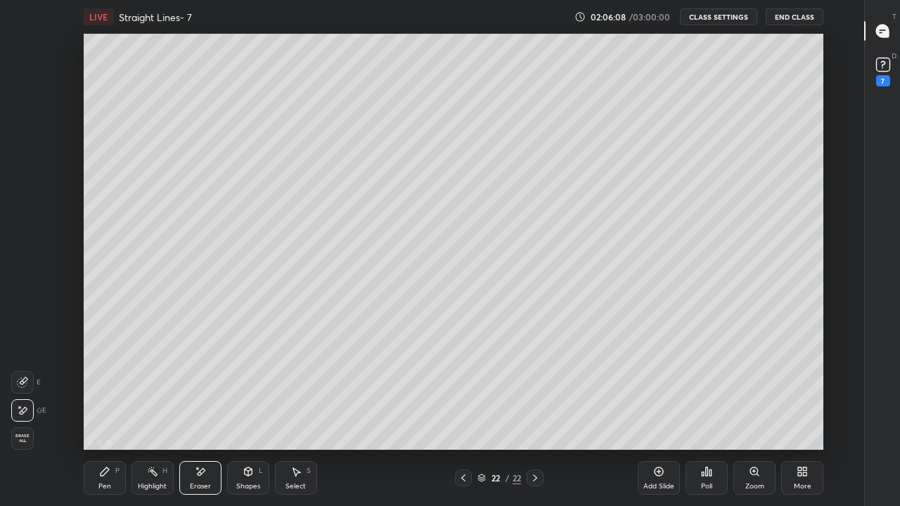
click at [107, 416] on icon at bounding box center [104, 471] width 11 height 11
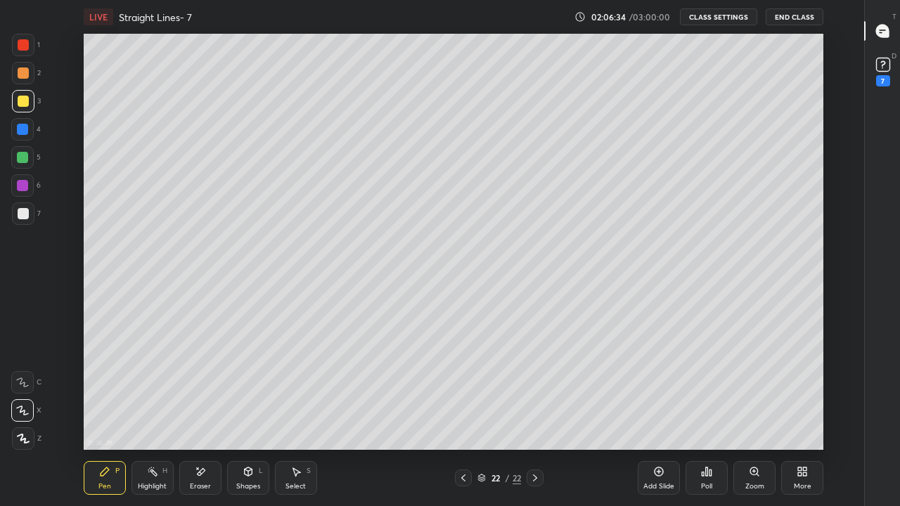
click at [18, 155] on div at bounding box center [22, 157] width 11 height 11
click at [210, 416] on div "Eraser" at bounding box center [200, 478] width 42 height 34
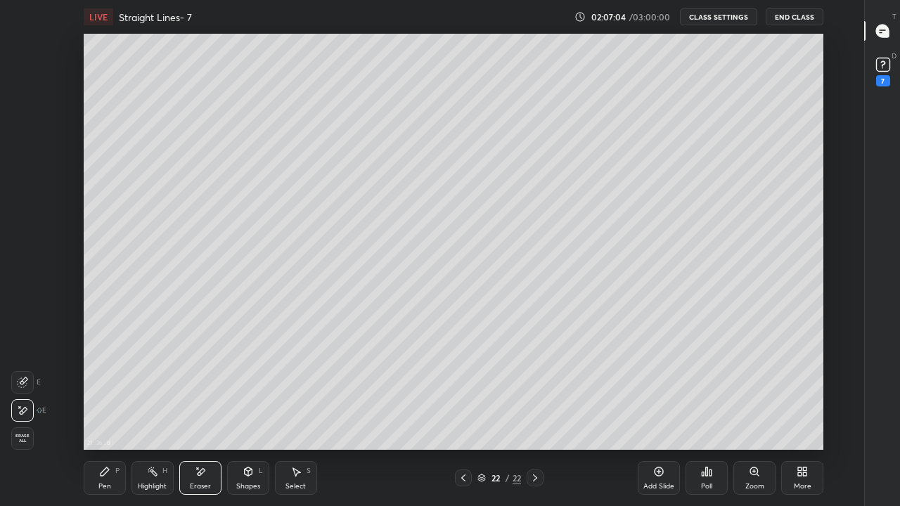
click at [110, 416] on div "Pen P" at bounding box center [105, 478] width 42 height 34
click at [469, 416] on div at bounding box center [463, 478] width 17 height 17
click at [535, 416] on icon at bounding box center [534, 477] width 11 height 11
click at [660, 416] on div "Add Slide" at bounding box center [659, 478] width 42 height 34
click at [20, 222] on div at bounding box center [23, 213] width 22 height 22
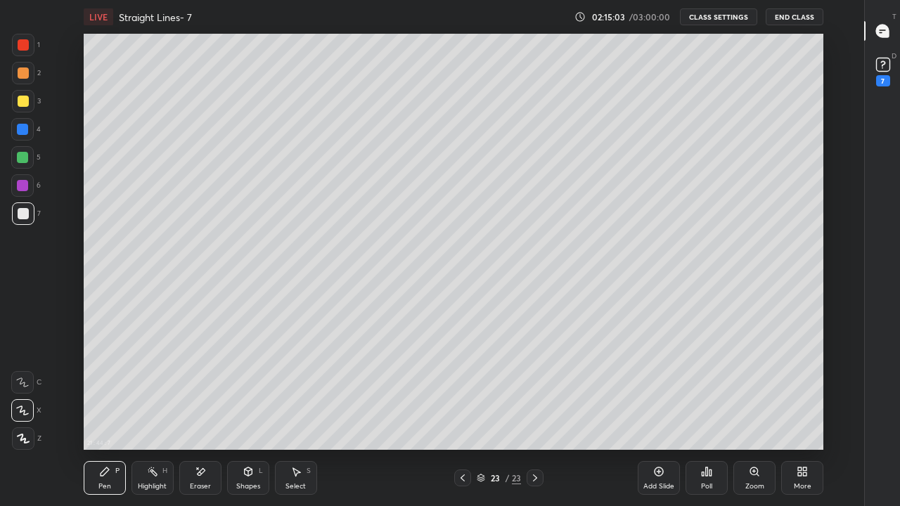
click at [19, 108] on div at bounding box center [23, 101] width 22 height 22
click at [20, 165] on div at bounding box center [22, 157] width 22 height 22
click at [204, 416] on div "Eraser" at bounding box center [200, 478] width 42 height 34
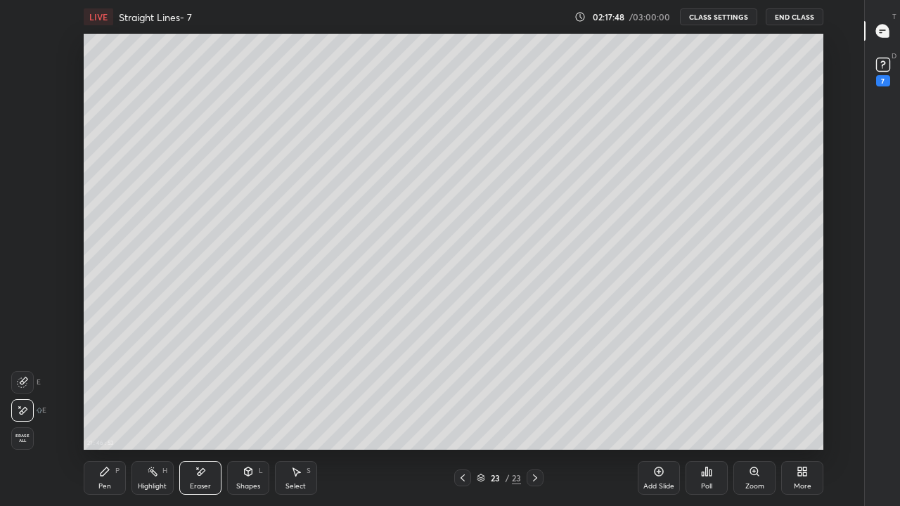
click at [111, 416] on div "Pen P" at bounding box center [105, 478] width 42 height 34
click at [209, 416] on div "Eraser" at bounding box center [200, 486] width 21 height 7
click at [106, 416] on div "Pen P" at bounding box center [105, 478] width 42 height 34
click at [21, 218] on div at bounding box center [23, 213] width 11 height 11
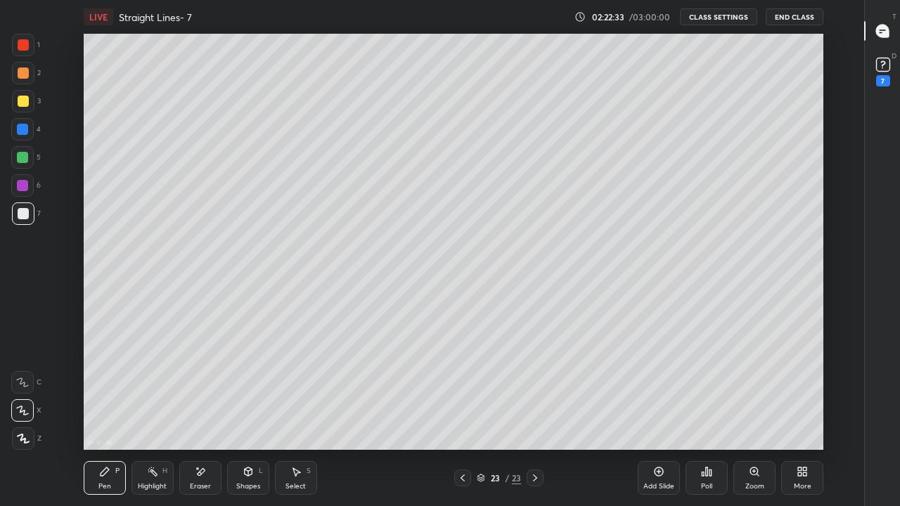
click at [660, 416] on icon at bounding box center [658, 471] width 11 height 11
type textarea "x"
click at [796, 416] on icon at bounding box center [801, 471] width 11 height 11
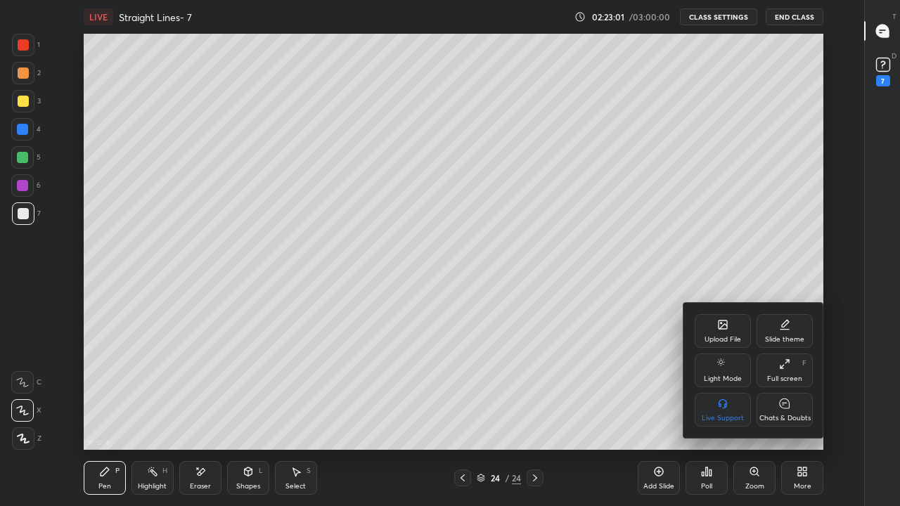
click at [716, 325] on div "Upload File" at bounding box center [723, 331] width 56 height 34
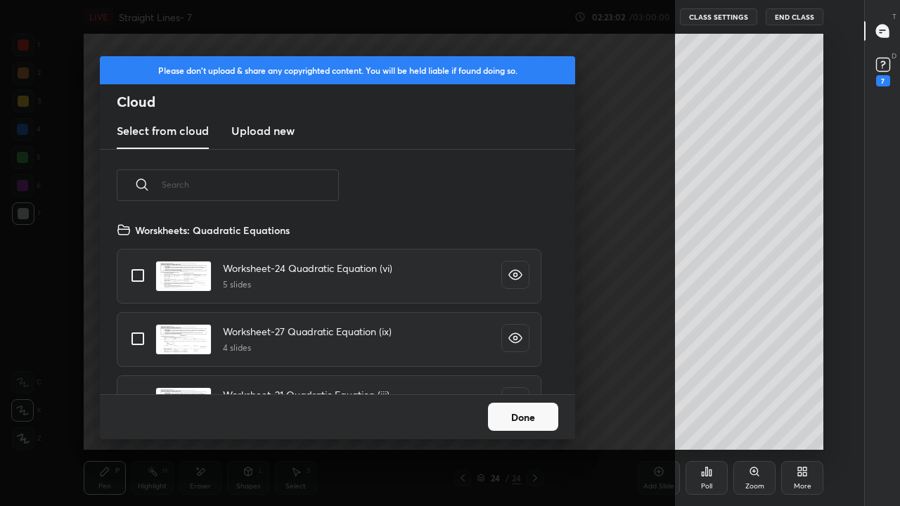
scroll to position [173, 451]
click at [246, 183] on input "text" at bounding box center [250, 185] width 177 height 60
type input "St"
type textarea "x"
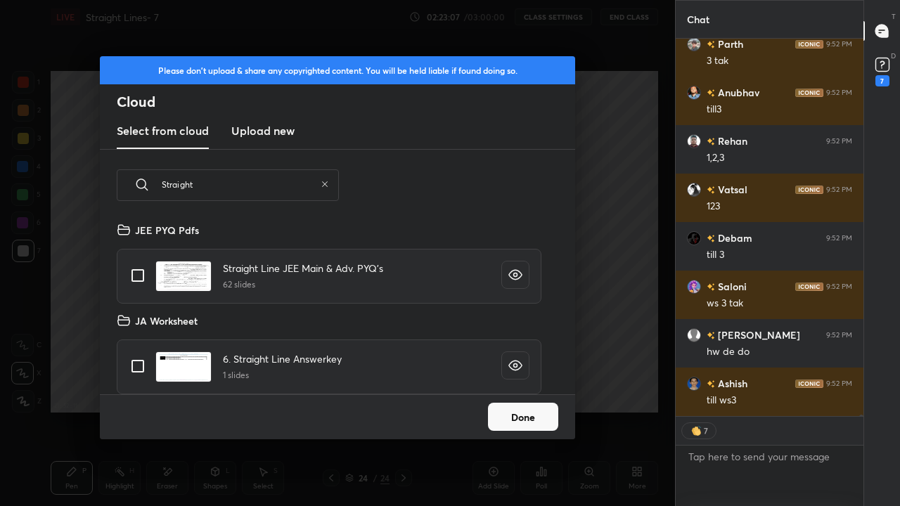
scroll to position [90353, 0]
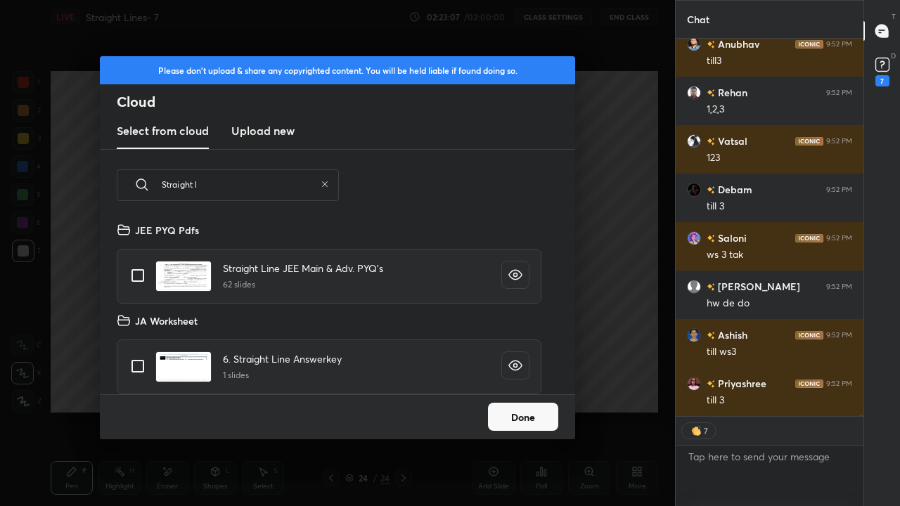
type input "Straight li"
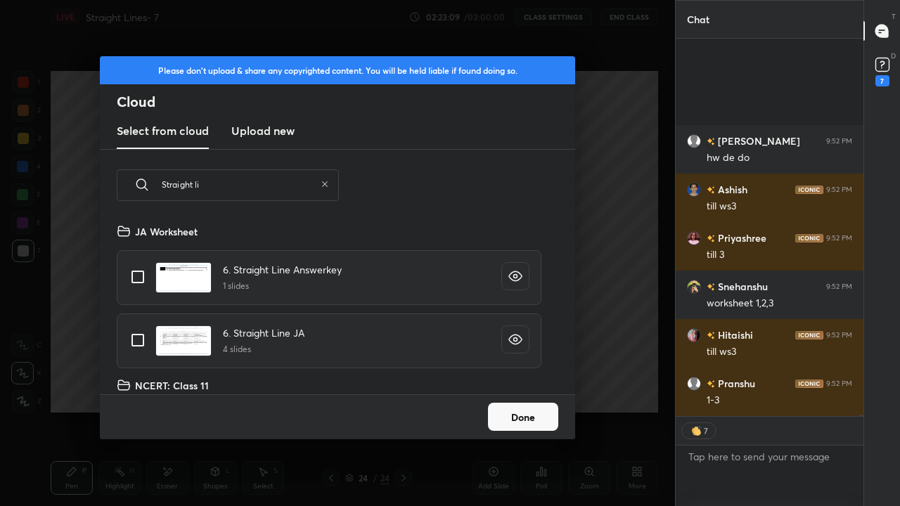
scroll to position [90644, 0]
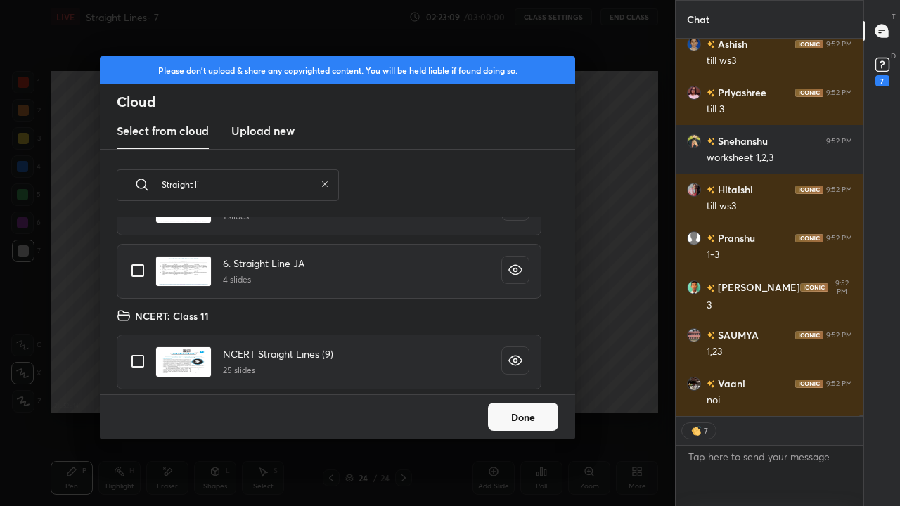
type textarea "x"
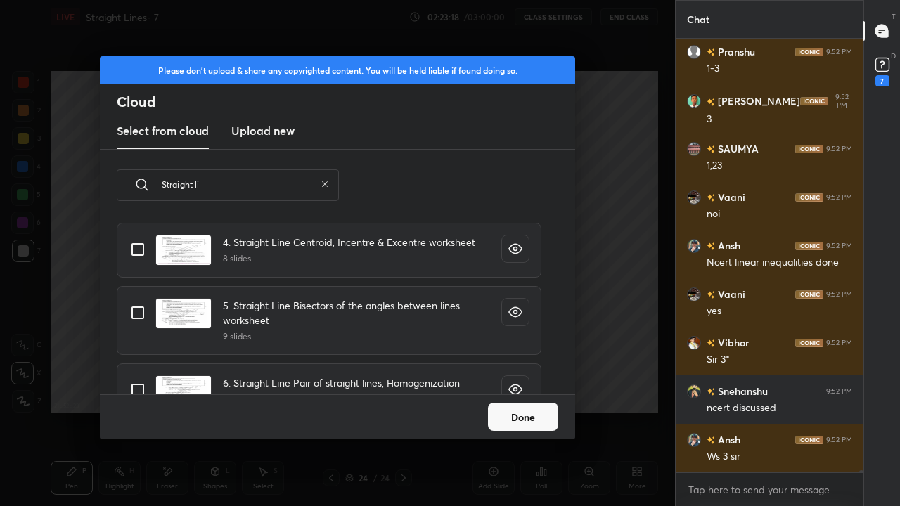
scroll to position [611, 0]
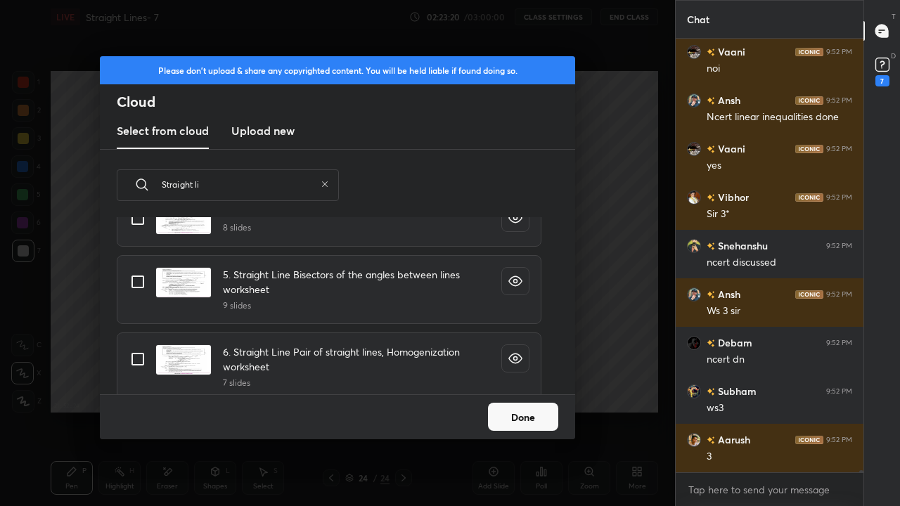
type input "Straight li"
click at [139, 223] on input "grid" at bounding box center [138, 219] width 30 height 30
checkbox input "true"
click at [138, 281] on input "grid" at bounding box center [138, 282] width 30 height 30
checkbox input "true"
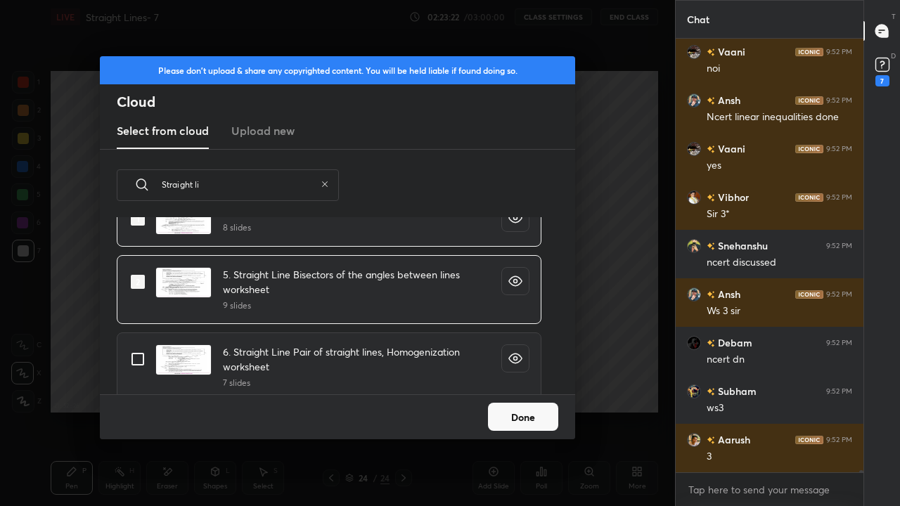
click at [510, 416] on button "Done" at bounding box center [523, 417] width 70 height 28
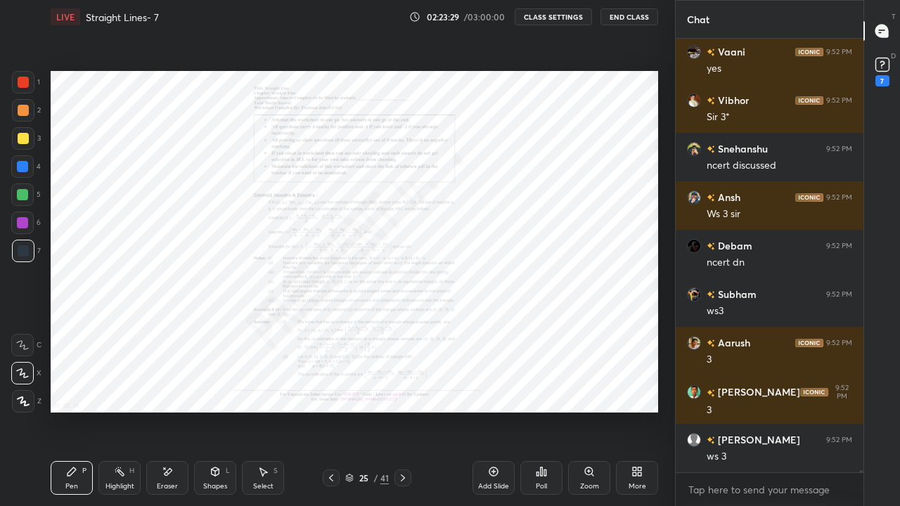
click at [409, 416] on div at bounding box center [402, 478] width 17 height 17
click at [410, 416] on div at bounding box center [402, 478] width 17 height 17
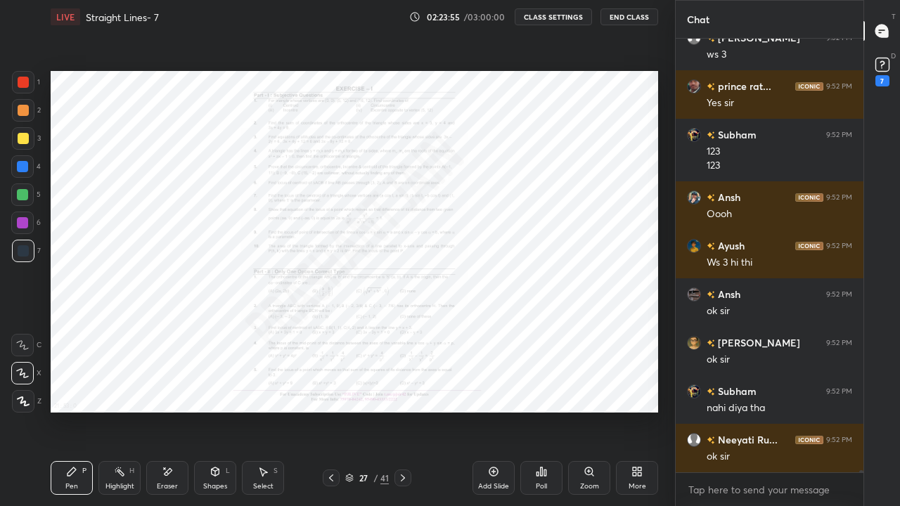
click at [403, 416] on icon at bounding box center [402, 477] width 11 height 11
click at [404, 416] on icon at bounding box center [403, 478] width 4 height 7
click at [403, 416] on icon at bounding box center [403, 478] width 4 height 7
click at [403, 416] on icon at bounding box center [402, 477] width 11 height 11
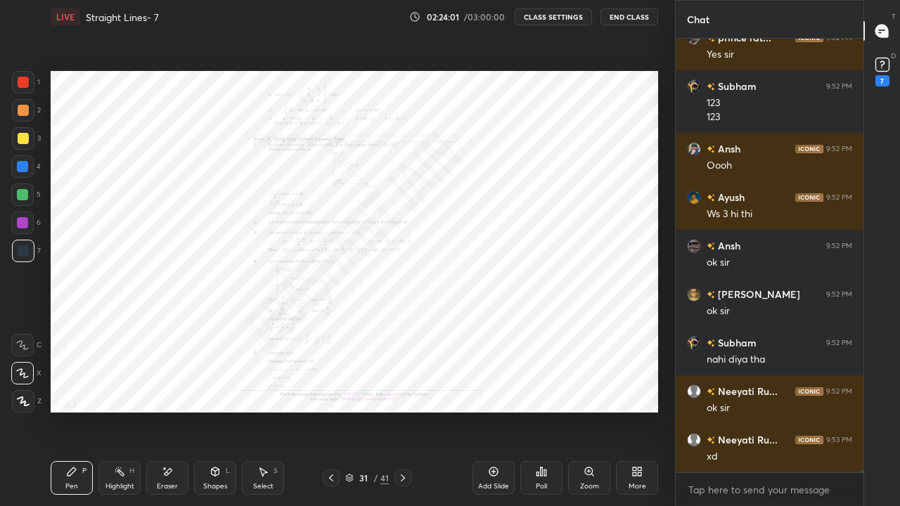
click at [403, 416] on icon at bounding box center [402, 477] width 11 height 11
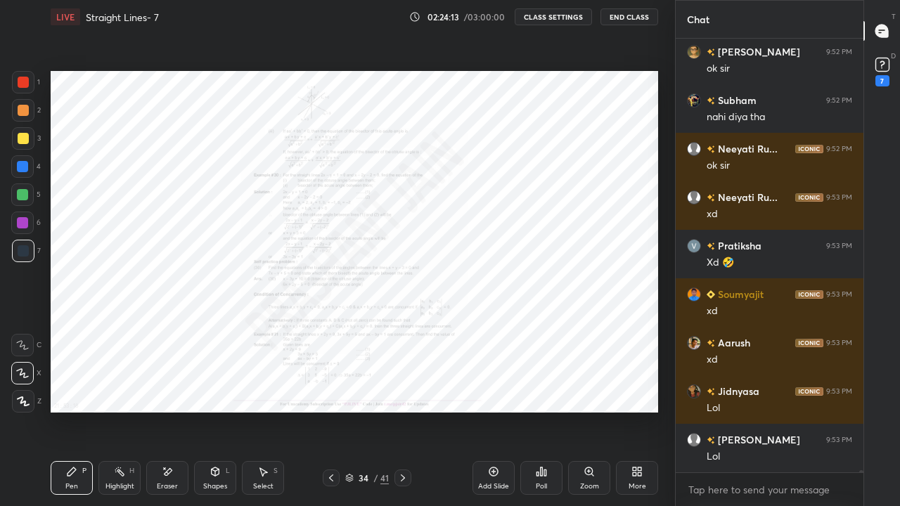
scroll to position [91863, 0]
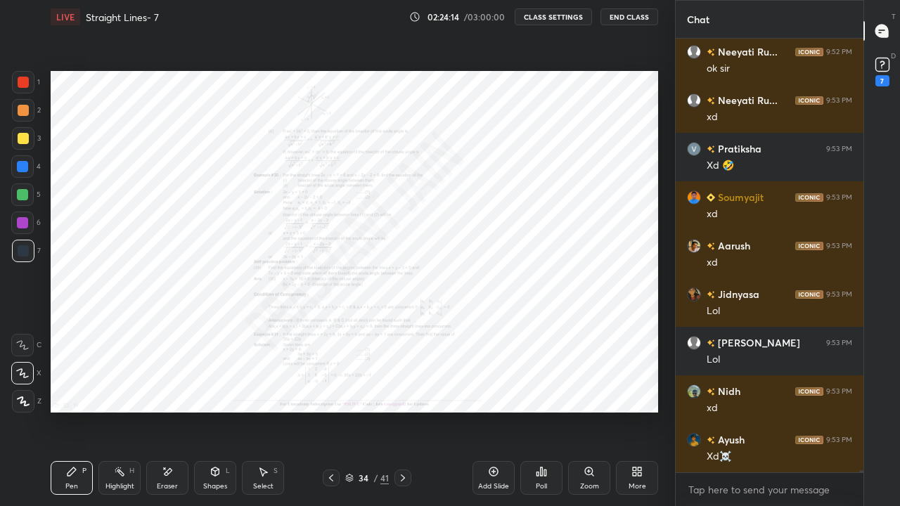
click at [404, 416] on icon at bounding box center [402, 477] width 11 height 11
click at [404, 416] on icon at bounding box center [403, 478] width 4 height 7
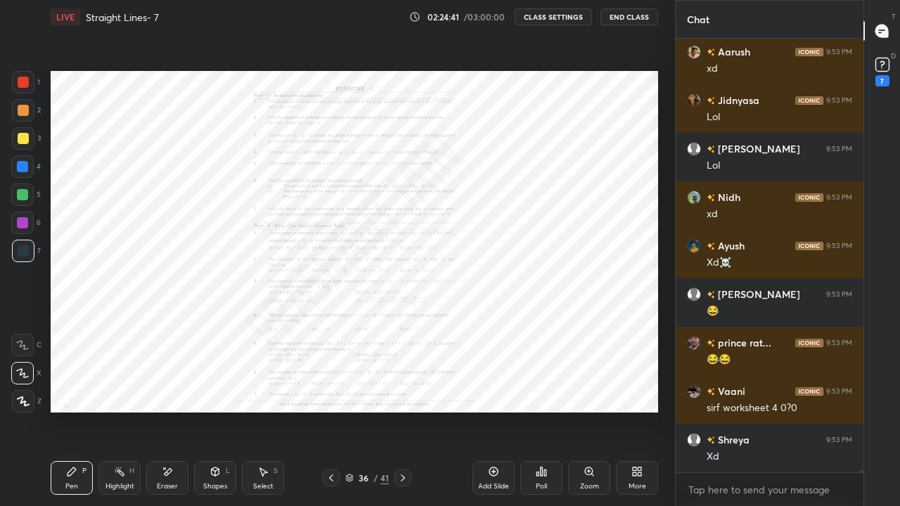
scroll to position [92106, 0]
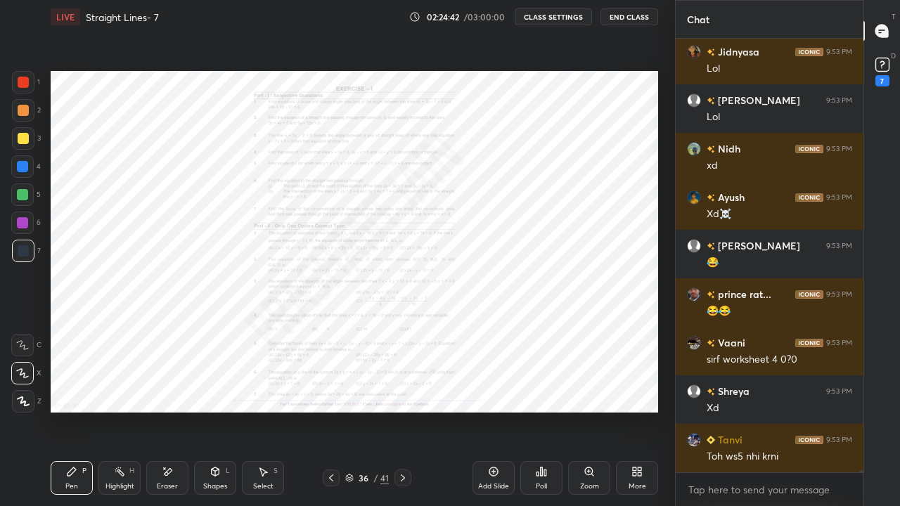
click at [403, 416] on icon at bounding box center [402, 477] width 11 height 11
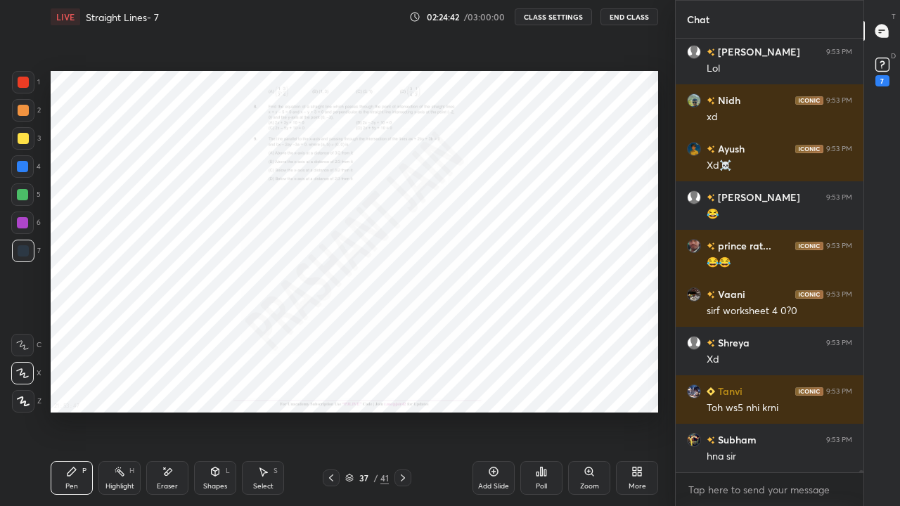
click at [403, 416] on icon at bounding box center [402, 477] width 11 height 11
click at [408, 416] on div at bounding box center [402, 478] width 17 height 17
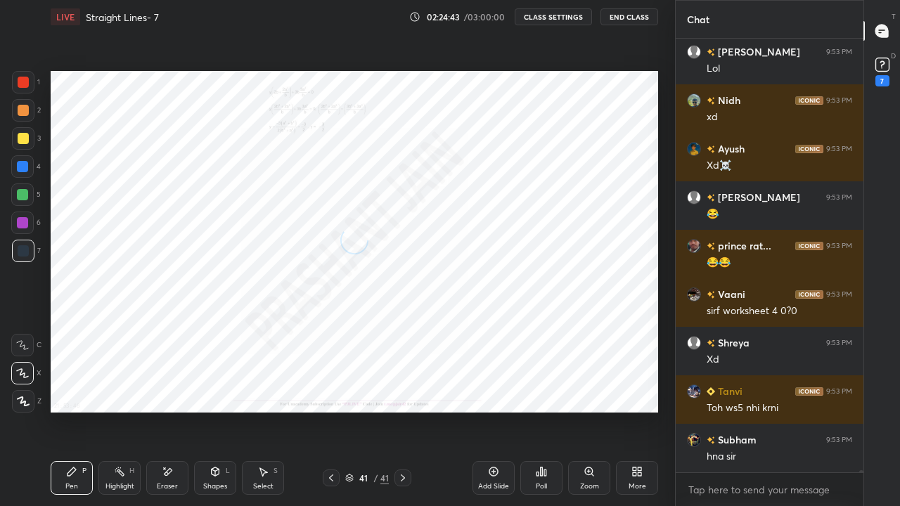
click at [408, 416] on div at bounding box center [402, 478] width 17 height 17
click at [636, 416] on div "More" at bounding box center [637, 478] width 42 height 34
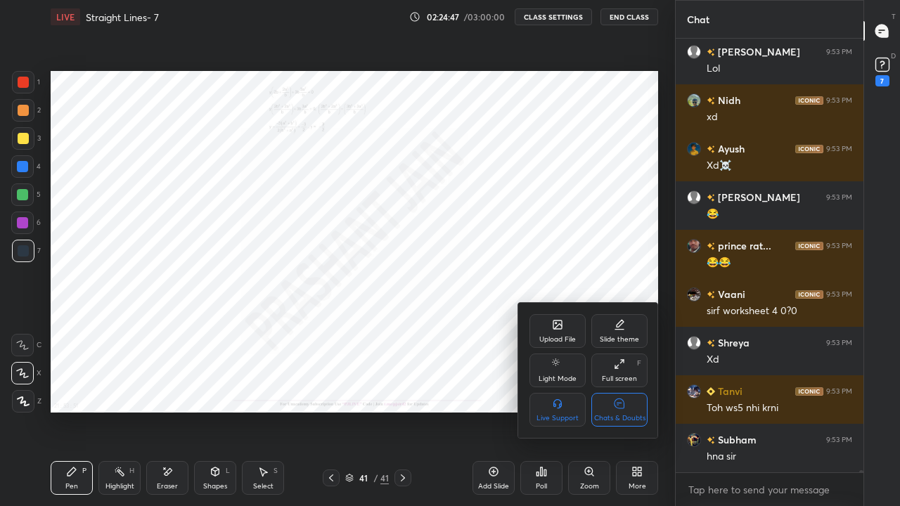
click at [567, 335] on div "Upload File" at bounding box center [557, 331] width 56 height 34
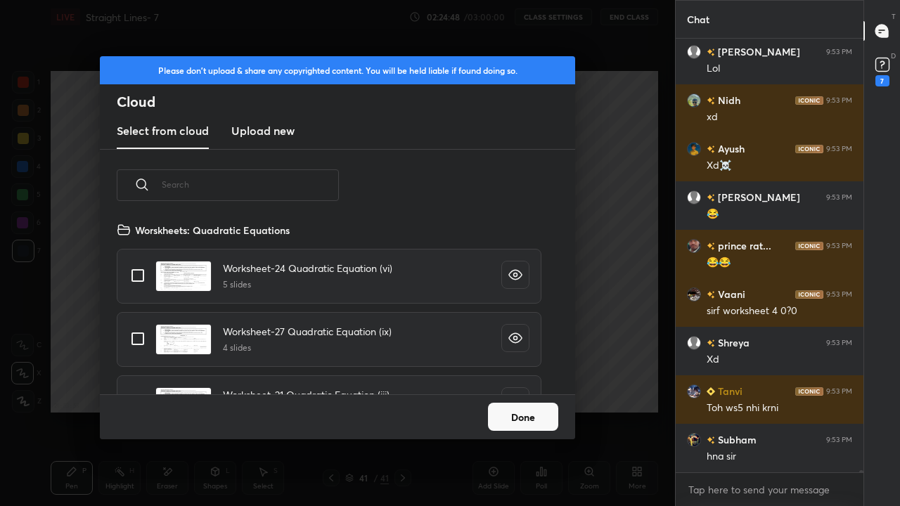
scroll to position [92203, 0]
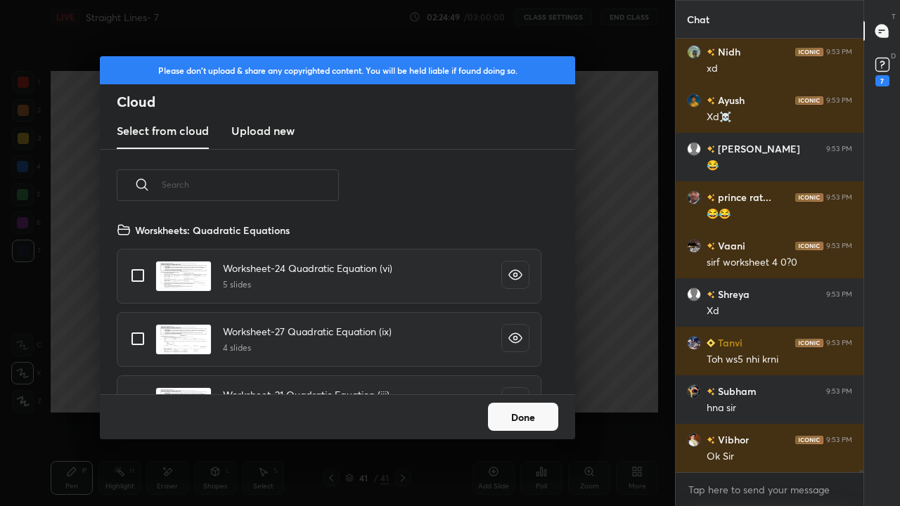
click at [272, 186] on input "text" at bounding box center [250, 185] width 177 height 60
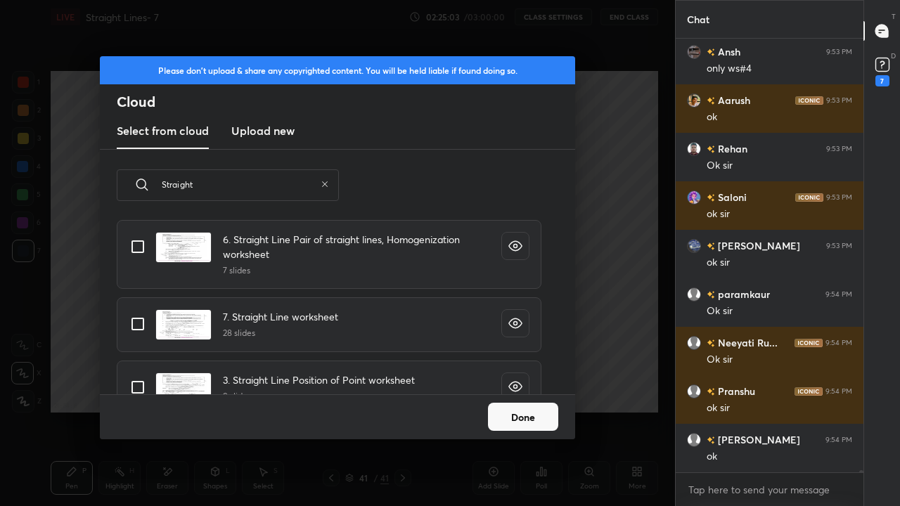
scroll to position [761, 0]
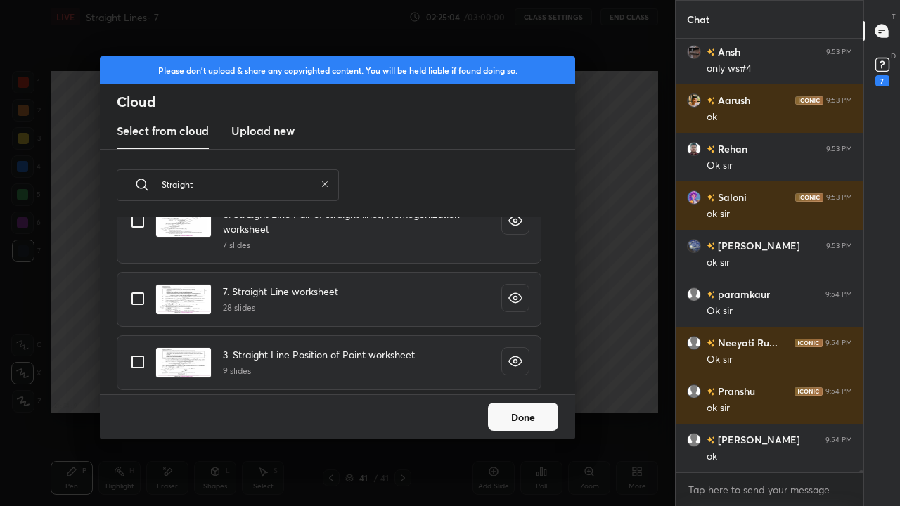
type input "Straight"
click at [138, 361] on input "grid" at bounding box center [138, 362] width 30 height 30
checkbox input "true"
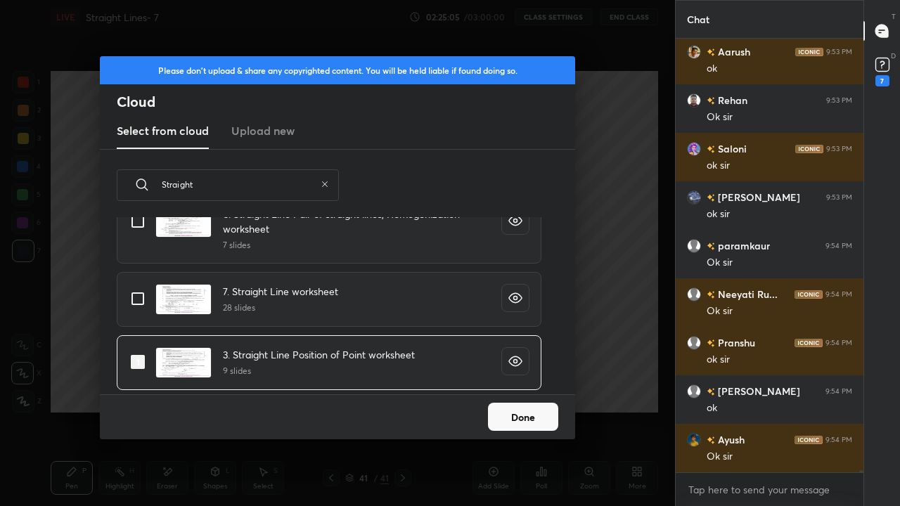
click at [508, 416] on button "Done" at bounding box center [523, 417] width 70 height 28
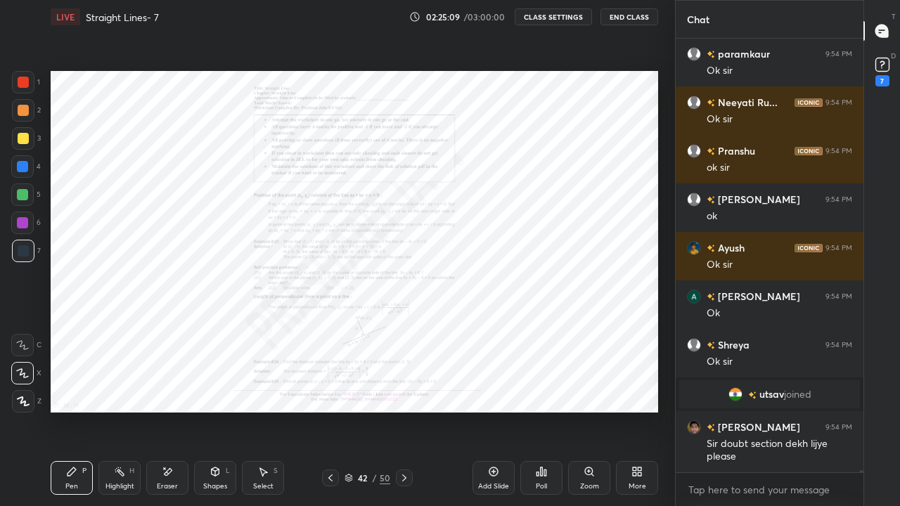
scroll to position [92161, 0]
click at [404, 416] on icon at bounding box center [404, 477] width 11 height 11
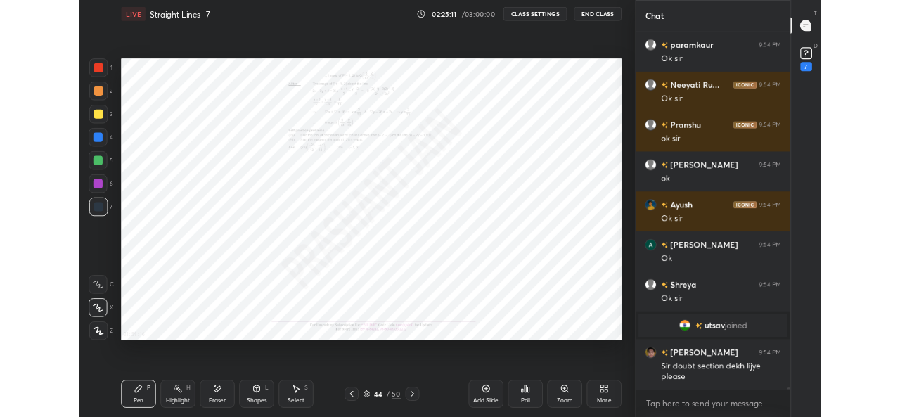
scroll to position [92222, 0]
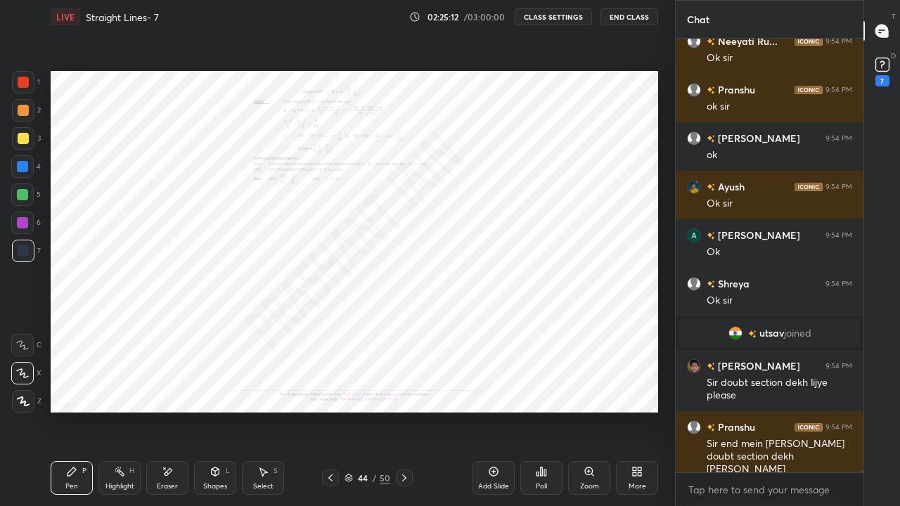
click at [402, 416] on icon at bounding box center [404, 478] width 4 height 7
click at [633, 416] on icon at bounding box center [636, 471] width 11 height 11
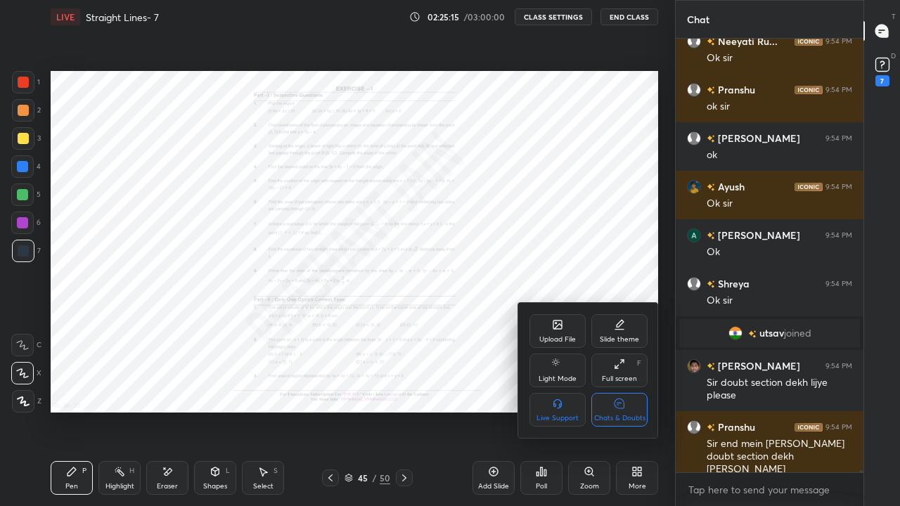
click at [622, 374] on div "Full screen F" at bounding box center [619, 371] width 56 height 34
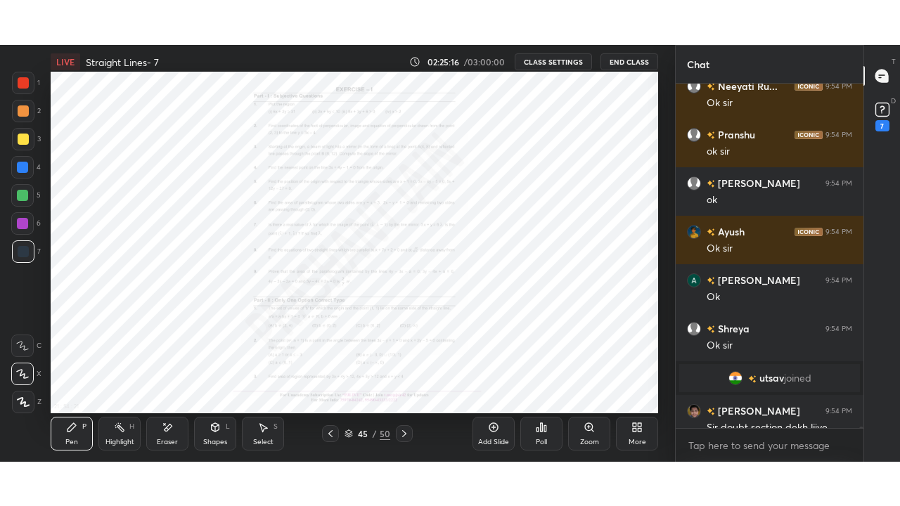
scroll to position [69972, 69681]
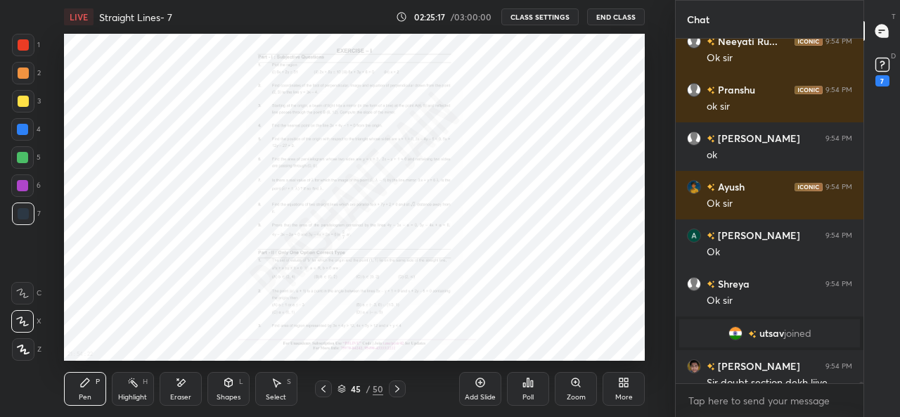
click at [619, 389] on div "More" at bounding box center [623, 389] width 42 height 34
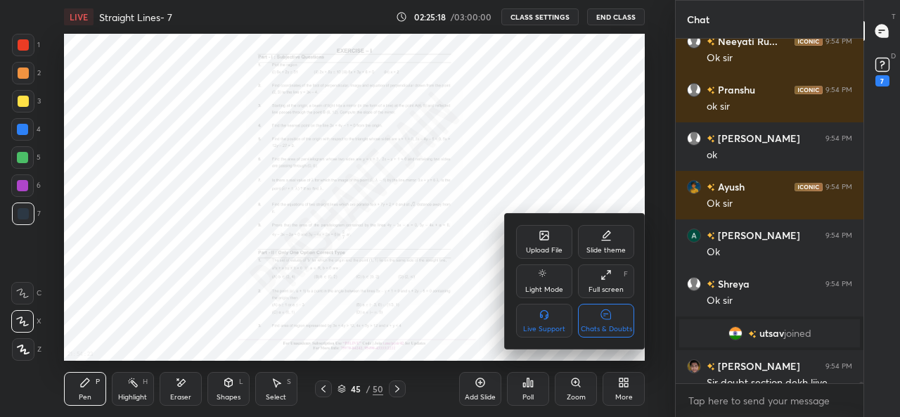
click at [610, 290] on div "Full screen" at bounding box center [605, 289] width 35 height 7
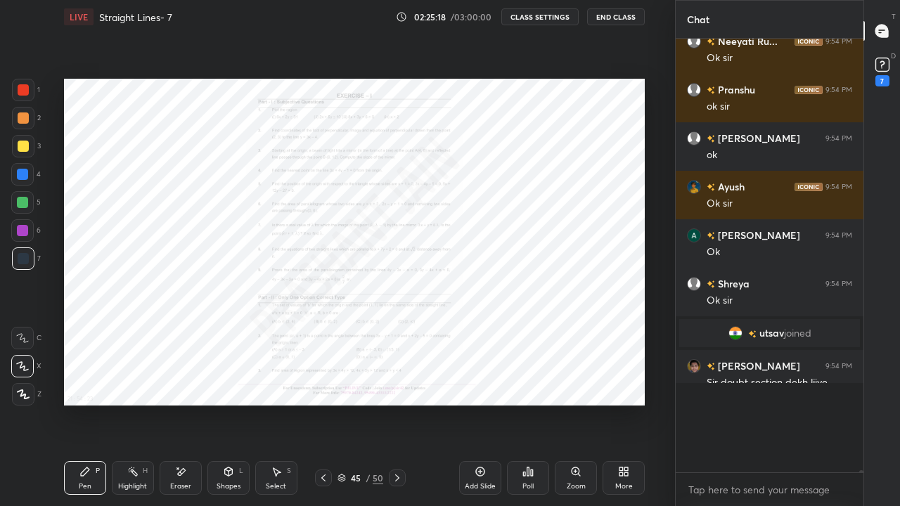
scroll to position [5, 5]
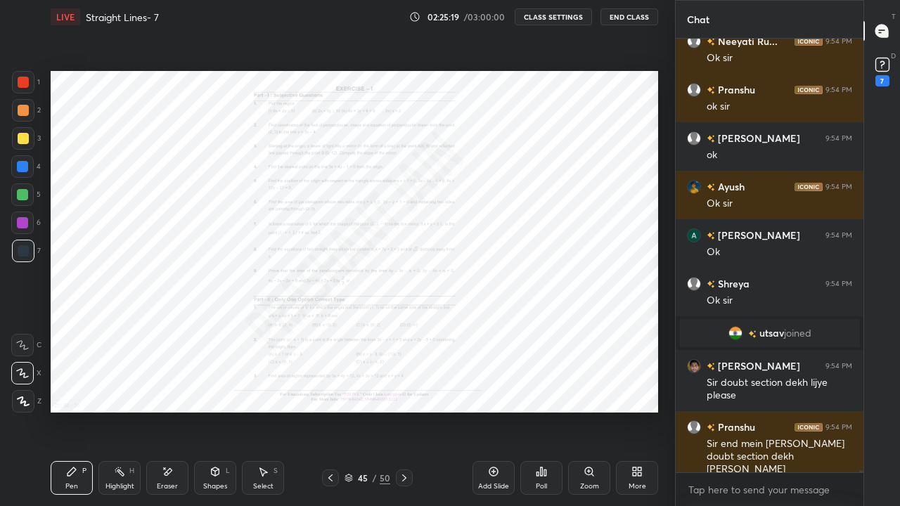
click at [643, 416] on div "More" at bounding box center [637, 478] width 42 height 34
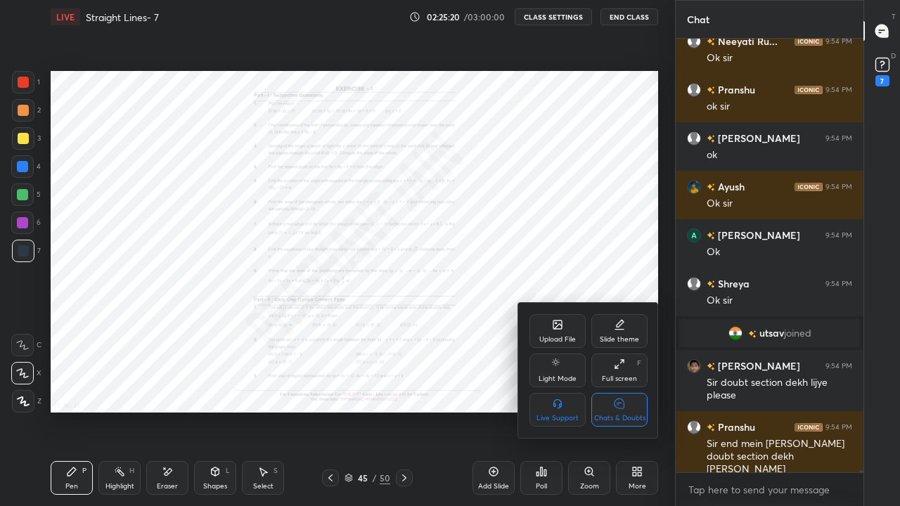
click at [631, 416] on div "Chats & Doubts" at bounding box center [619, 418] width 51 height 7
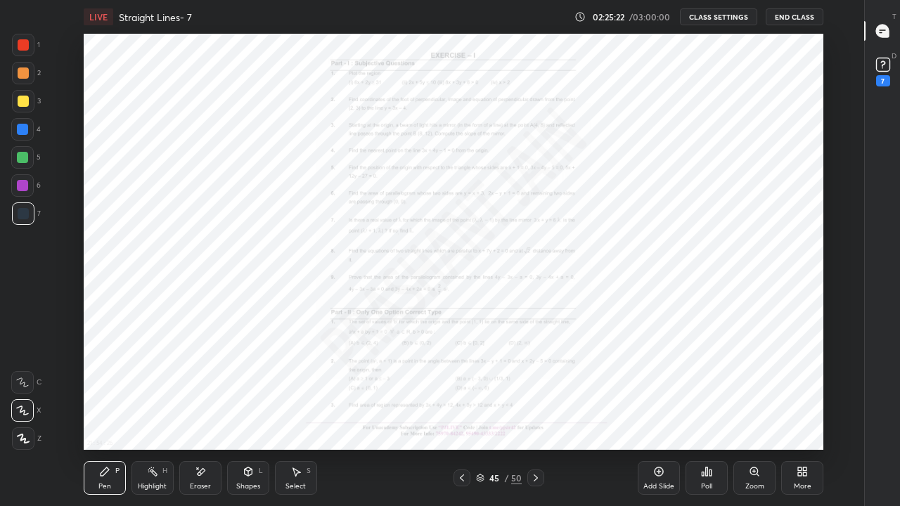
click at [752, 416] on div "Zoom" at bounding box center [754, 486] width 19 height 7
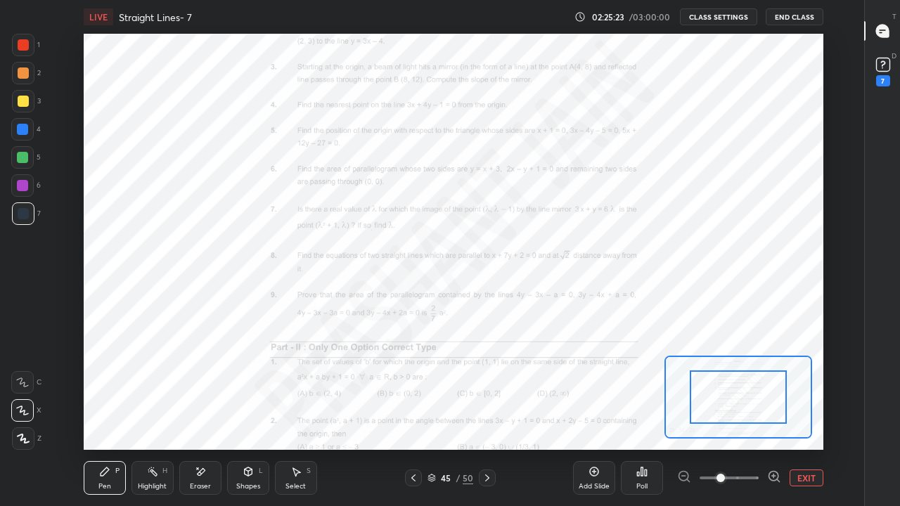
click at [773, 416] on icon at bounding box center [774, 476] width 4 height 0
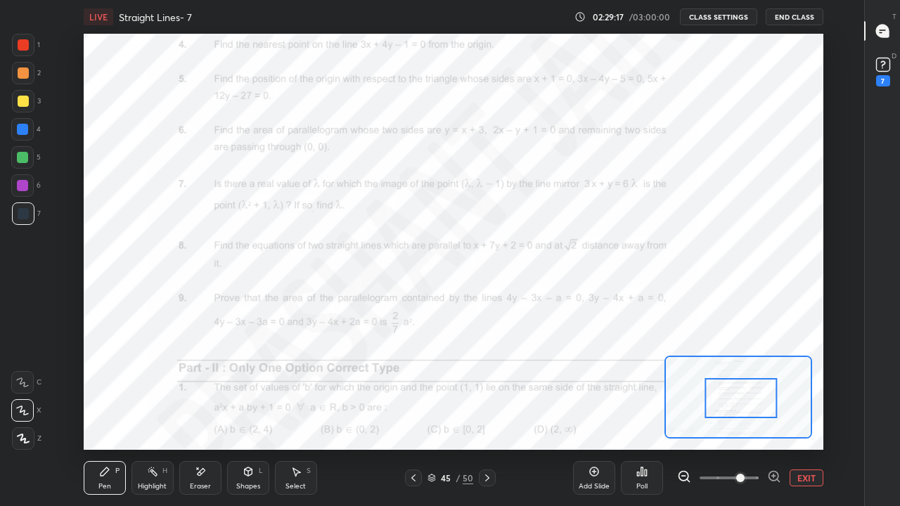
click at [772, 416] on icon at bounding box center [774, 477] width 14 height 14
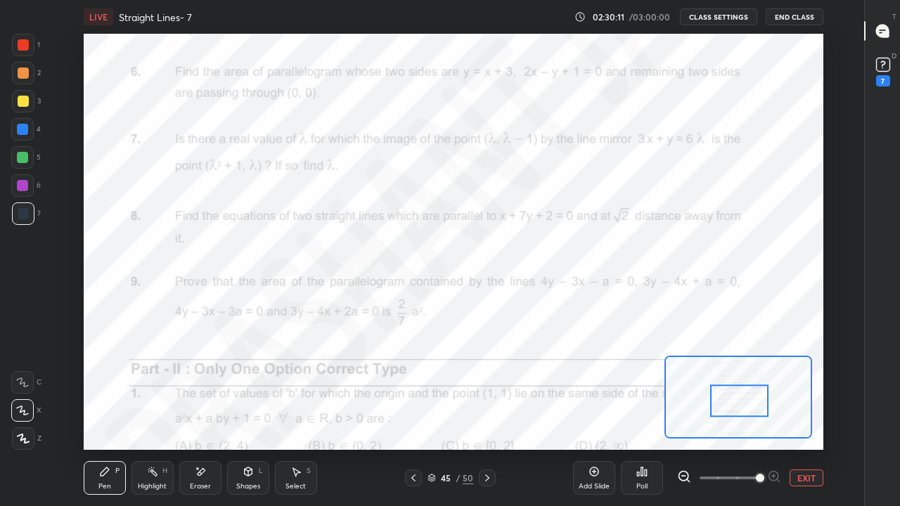
click at [802, 416] on button "EXIT" at bounding box center [806, 478] width 34 height 17
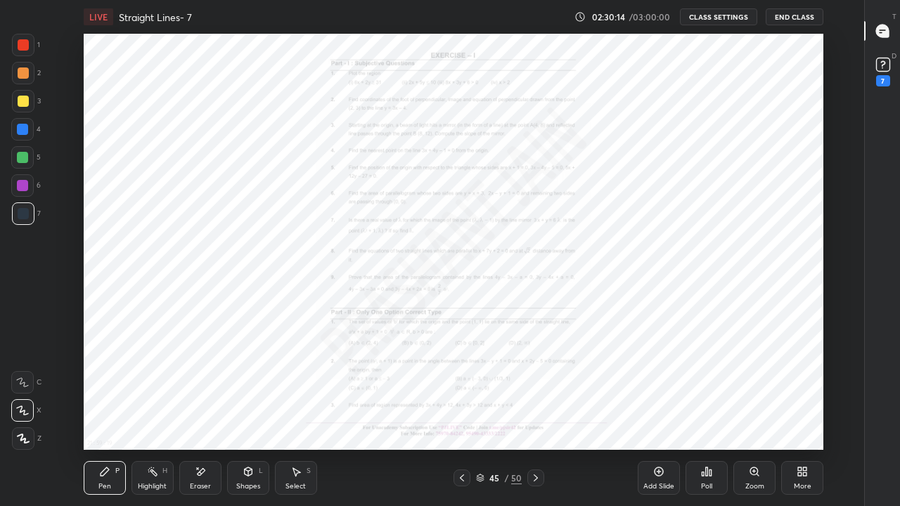
click at [657, 416] on div "Add Slide" at bounding box center [658, 486] width 31 height 7
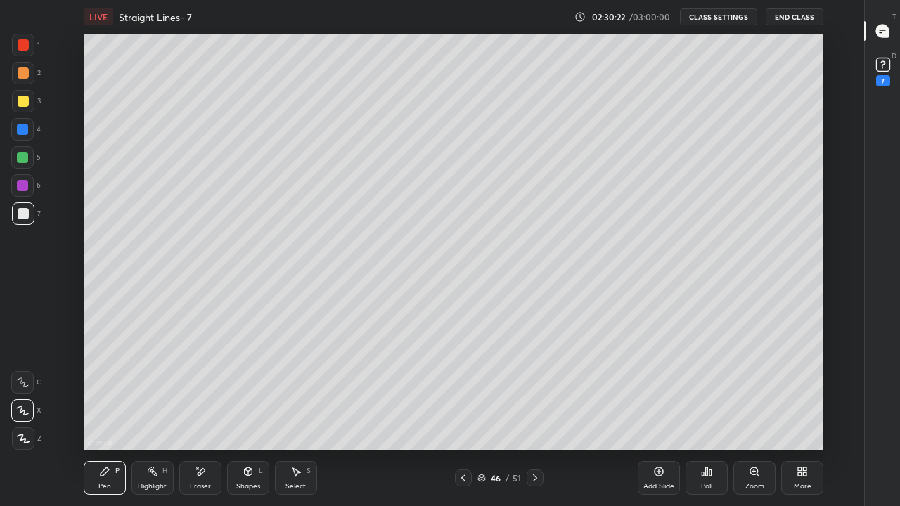
click at [463, 416] on icon at bounding box center [463, 477] width 11 height 11
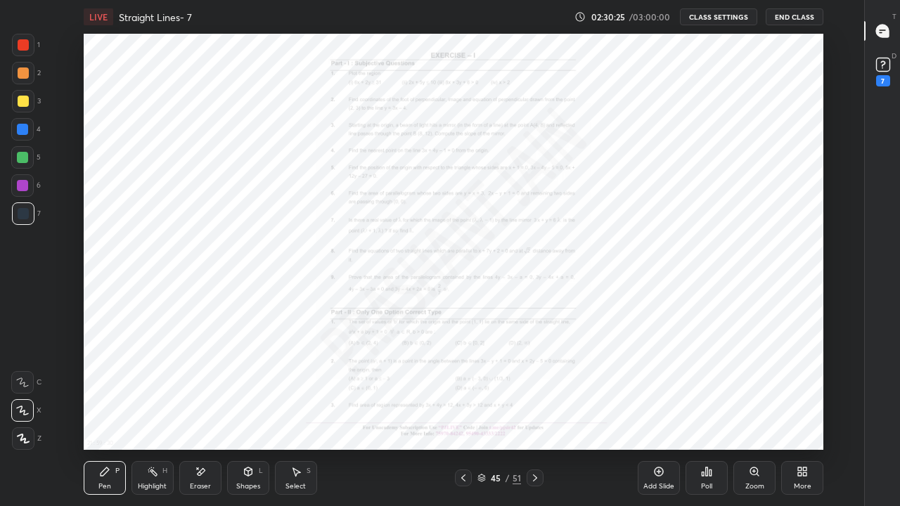
click at [533, 416] on icon at bounding box center [535, 478] width 4 height 7
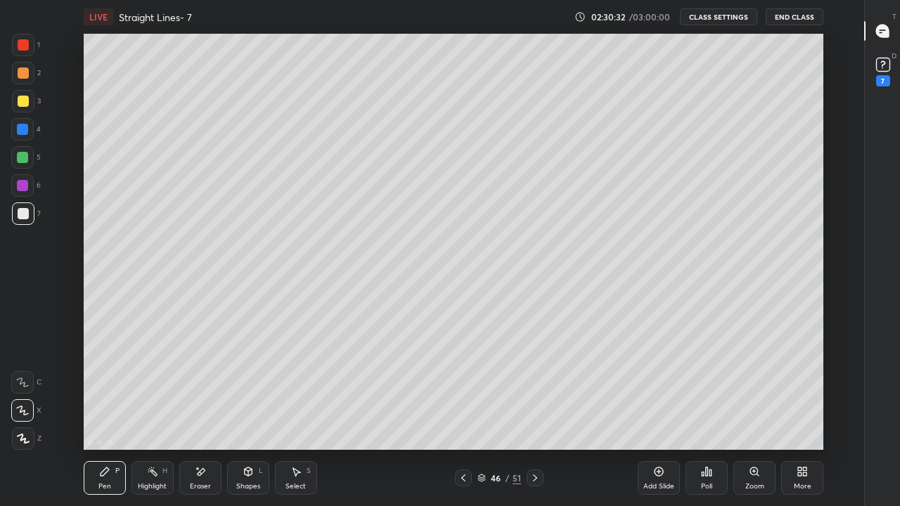
click at [456, 416] on div at bounding box center [463, 478] width 17 height 17
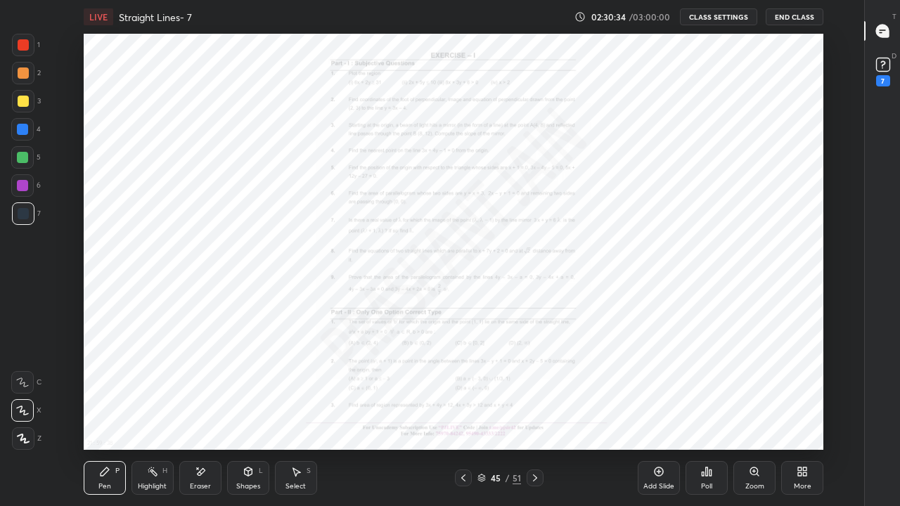
click at [536, 416] on icon at bounding box center [534, 477] width 11 height 11
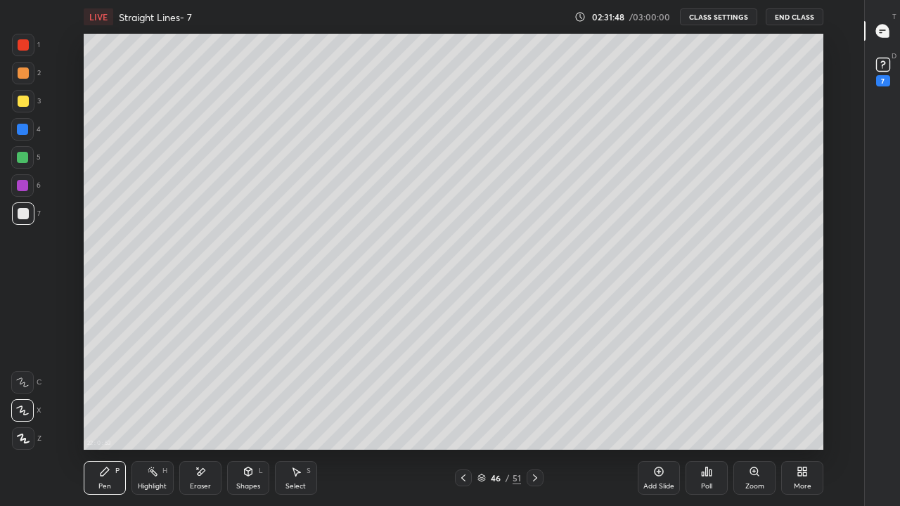
click at [465, 416] on icon at bounding box center [463, 477] width 11 height 11
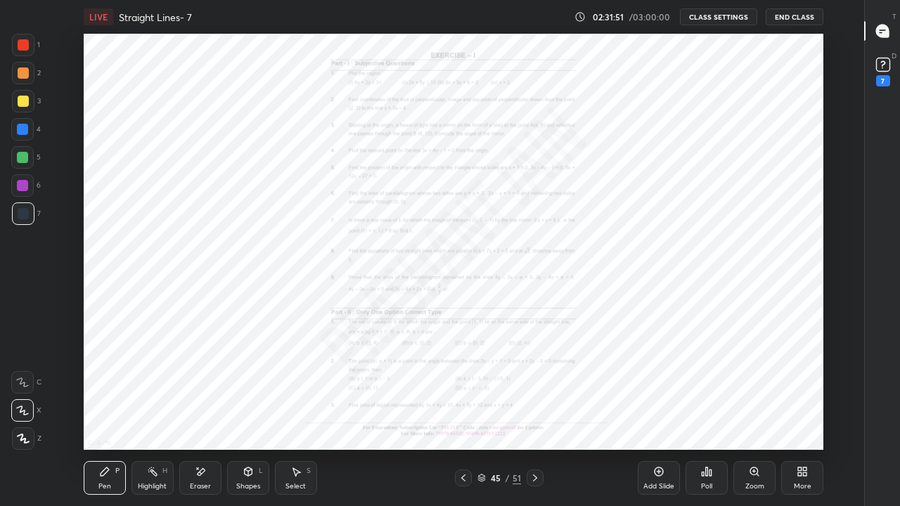
click at [759, 416] on icon at bounding box center [754, 471] width 11 height 11
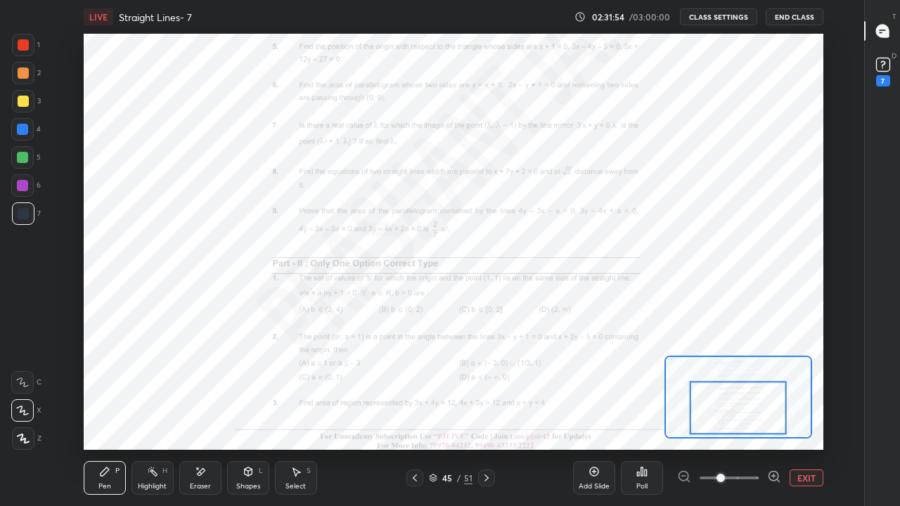
click at [778, 416] on icon at bounding box center [774, 477] width 14 height 14
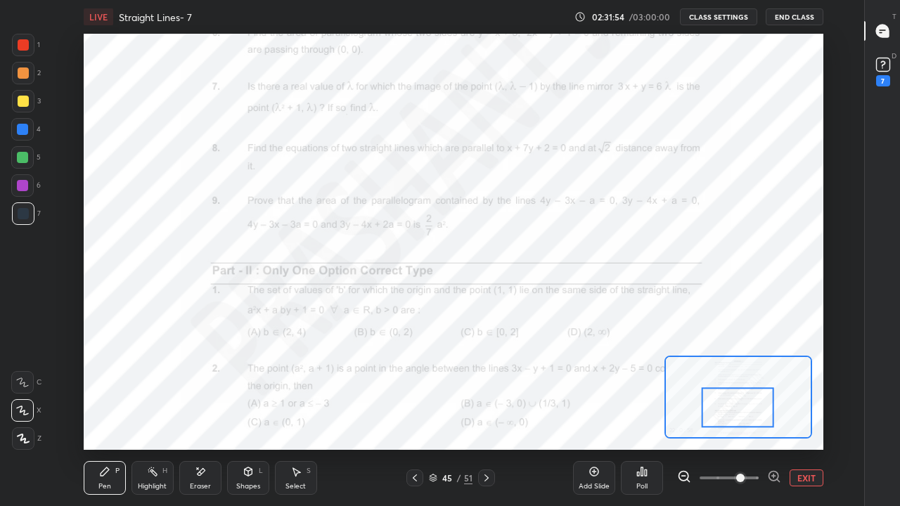
click at [775, 416] on icon at bounding box center [774, 476] width 4 height 0
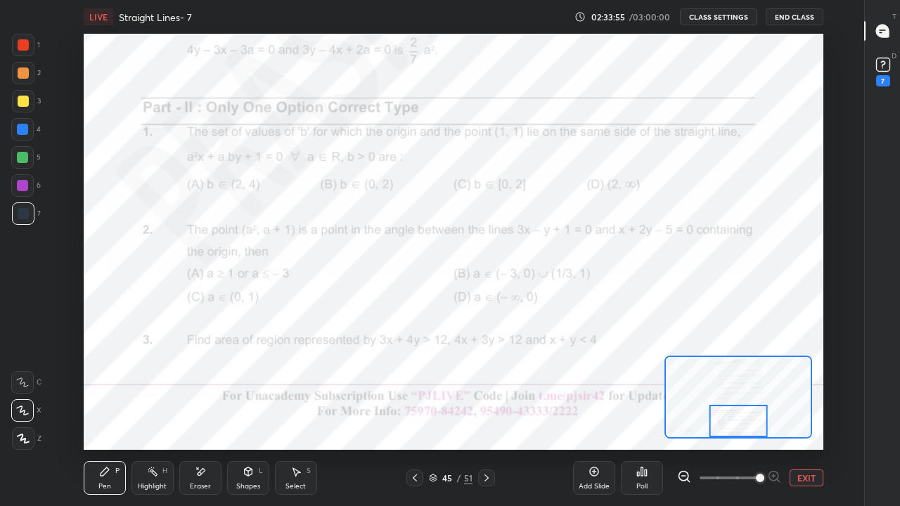
click at [804, 416] on button "EXIT" at bounding box center [806, 478] width 34 height 17
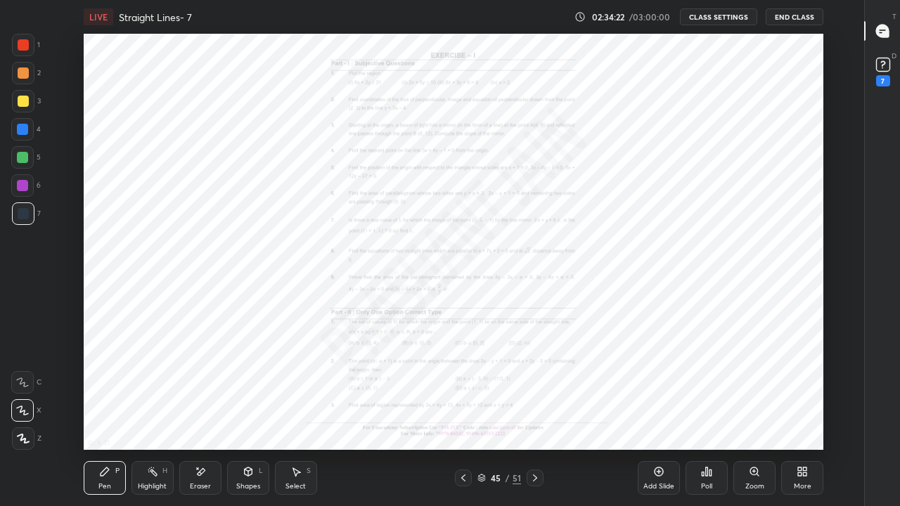
click at [19, 49] on div at bounding box center [23, 44] width 11 height 11
click at [196, 416] on icon at bounding box center [200, 472] width 11 height 12
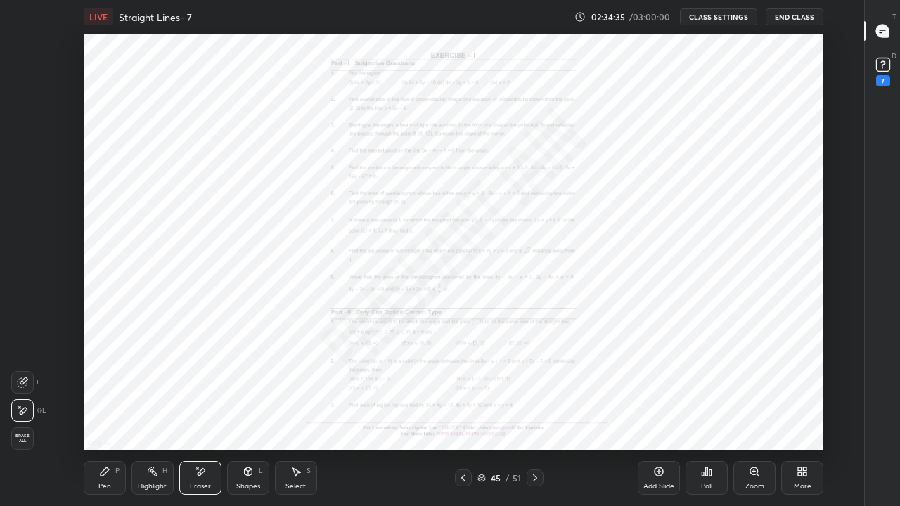
click at [115, 416] on div "P" at bounding box center [117, 470] width 4 height 7
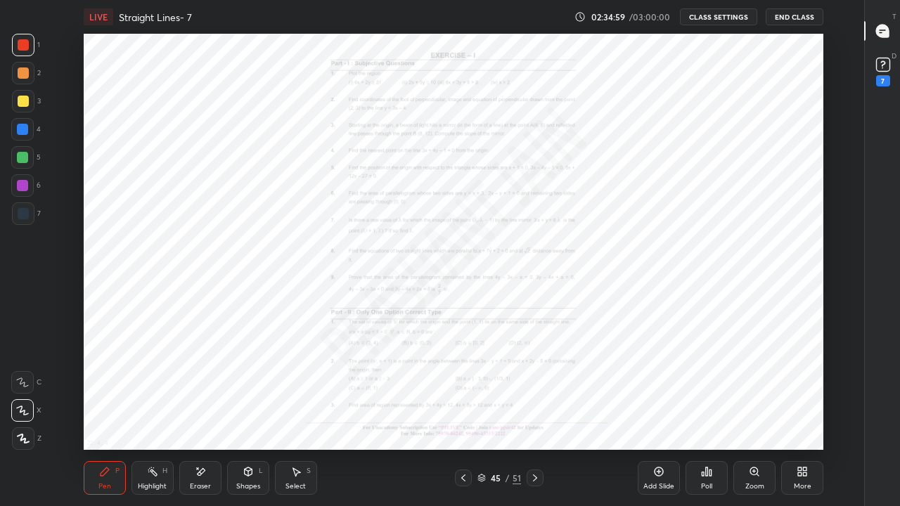
click at [20, 158] on div at bounding box center [22, 157] width 11 height 11
click at [20, 127] on div at bounding box center [22, 129] width 11 height 11
click at [21, 185] on div at bounding box center [22, 185] width 11 height 11
click at [536, 416] on icon at bounding box center [534, 477] width 11 height 11
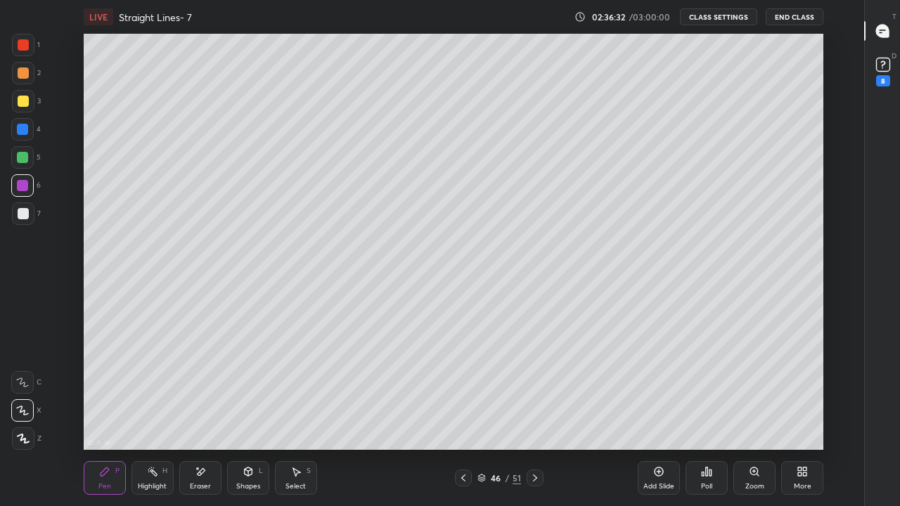
click at [534, 416] on icon at bounding box center [534, 477] width 11 height 11
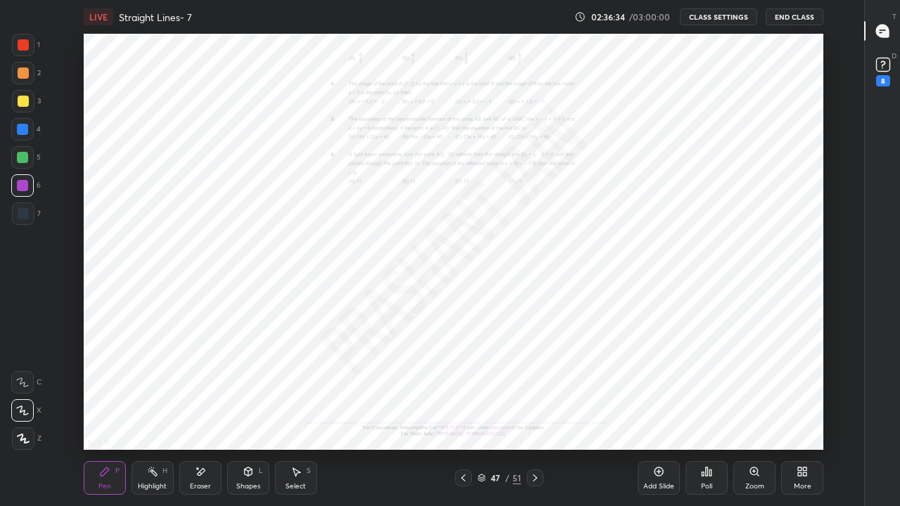
click at [751, 416] on div "Zoom" at bounding box center [754, 478] width 42 height 34
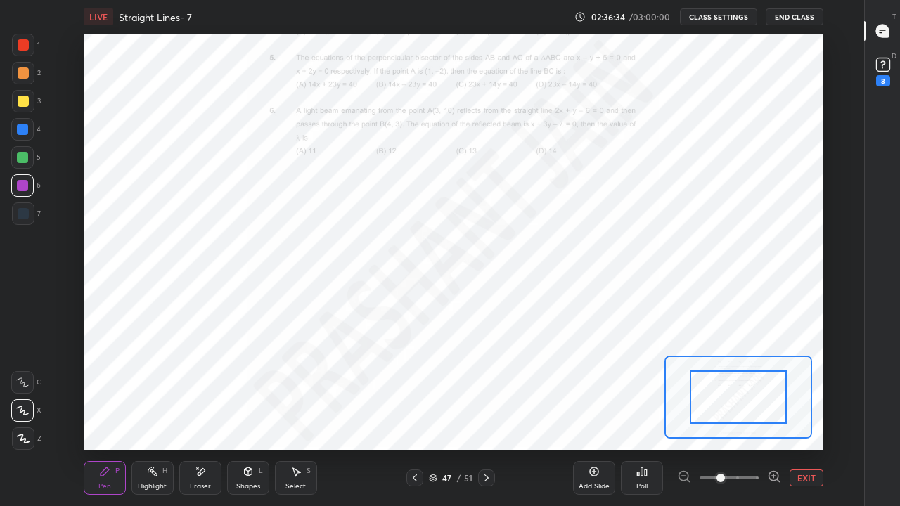
click at [775, 416] on icon at bounding box center [774, 476] width 4 height 0
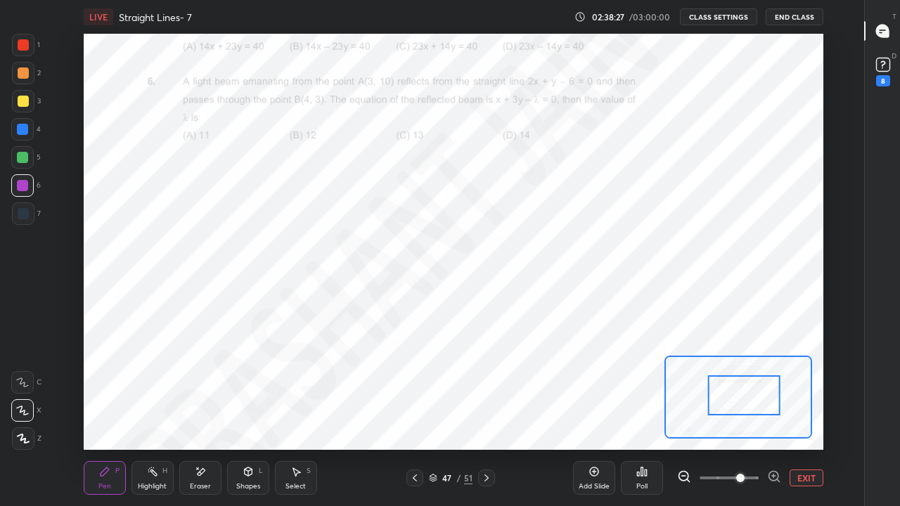
click at [211, 416] on div "Eraser" at bounding box center [200, 478] width 42 height 34
click at [108, 416] on div "Pen P" at bounding box center [105, 478] width 42 height 34
click at [201, 416] on div "Eraser" at bounding box center [200, 486] width 21 height 7
click at [109, 416] on div "Pen P" at bounding box center [105, 478] width 42 height 34
click at [798, 24] on button "End Class" at bounding box center [795, 16] width 58 height 17
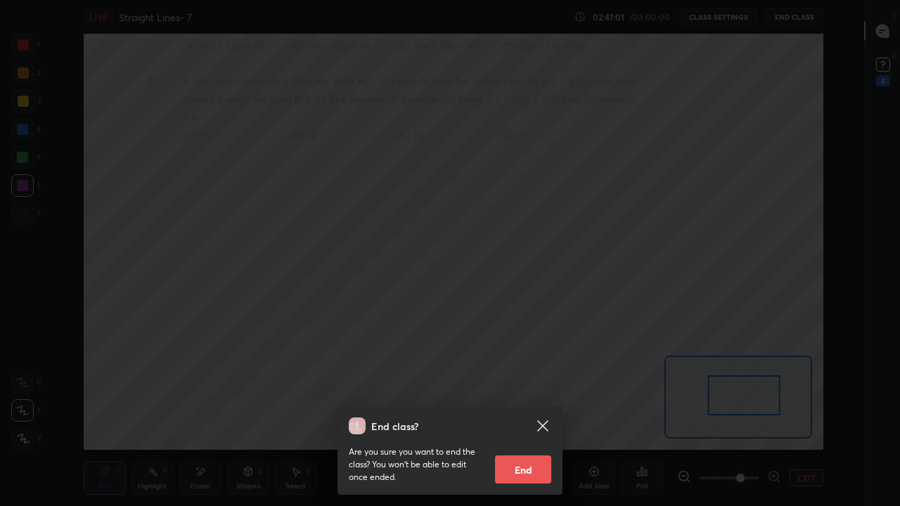
click at [527, 416] on button "End" at bounding box center [523, 470] width 56 height 28
type textarea "x"
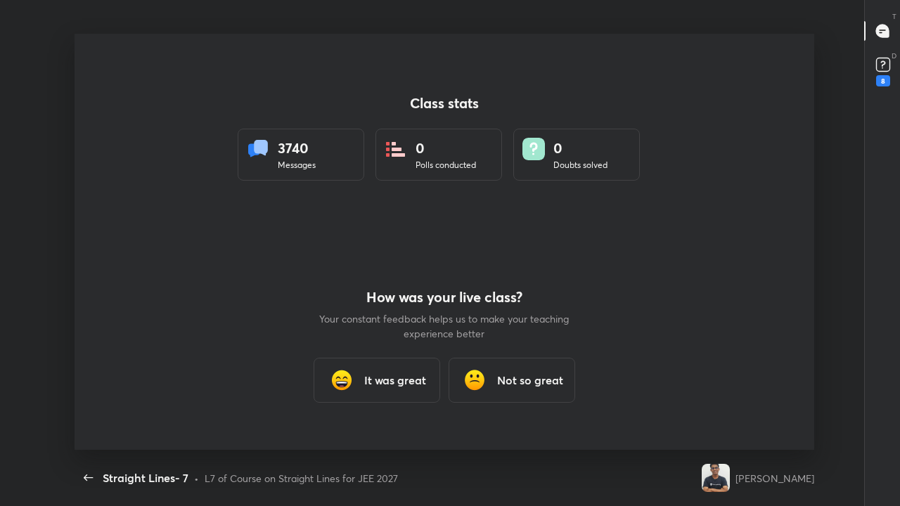
scroll to position [416, 889]
